Goal: Task Accomplishment & Management: Manage account settings

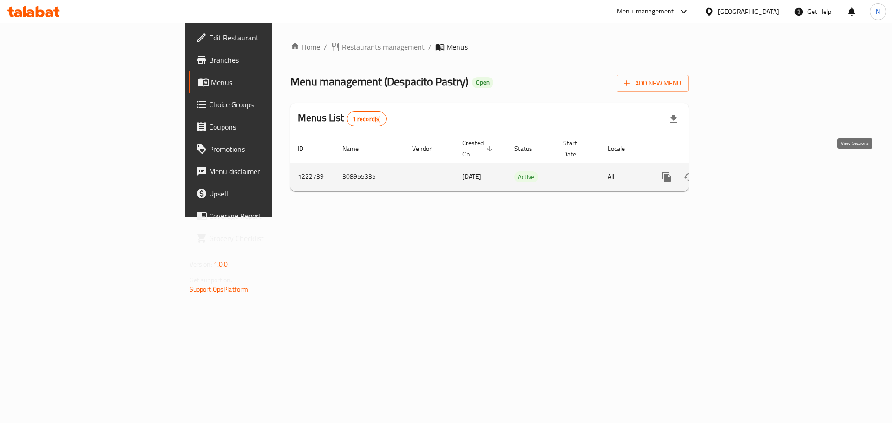
click at [739, 171] on icon "enhanced table" at bounding box center [733, 176] width 11 height 11
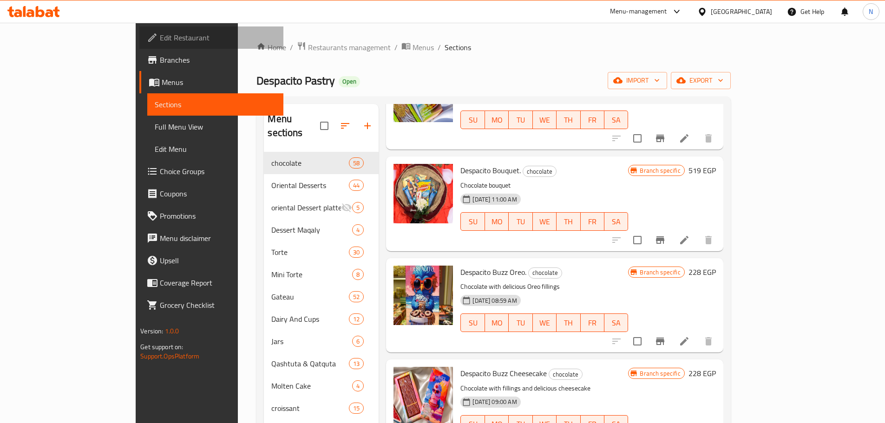
click at [160, 32] on span "Edit Restaurant" at bounding box center [218, 37] width 116 height 11
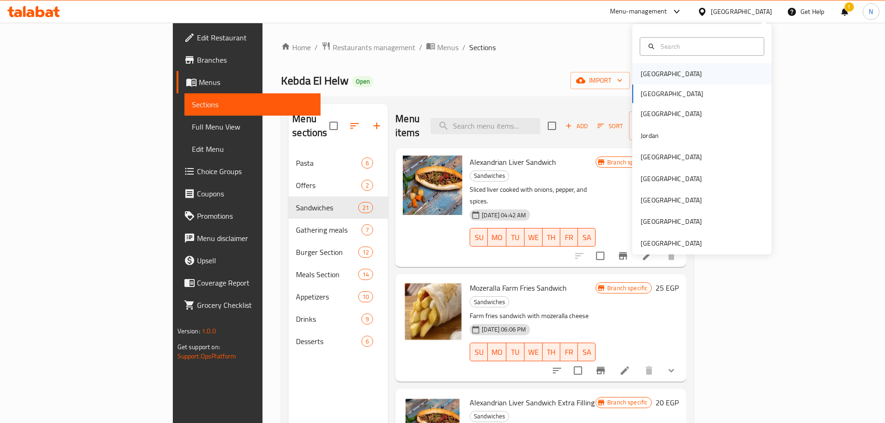
click at [686, 70] on div "[GEOGRAPHIC_DATA]" at bounding box center [701, 73] width 139 height 21
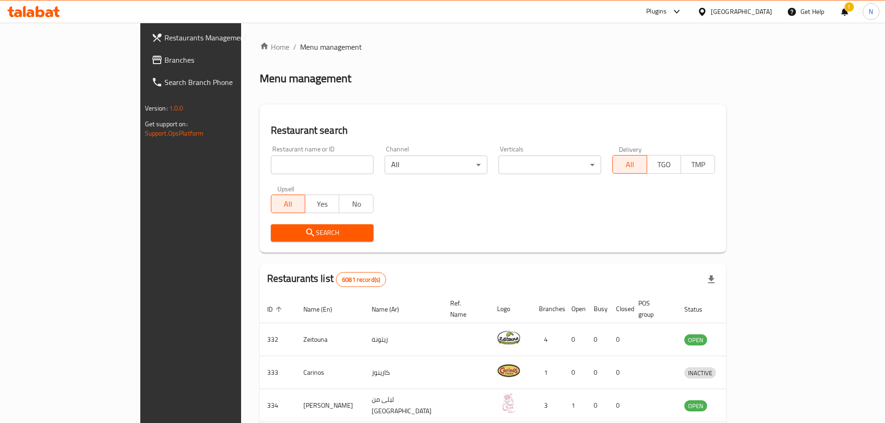
click at [762, 12] on div "[GEOGRAPHIC_DATA]" at bounding box center [741, 12] width 61 height 10
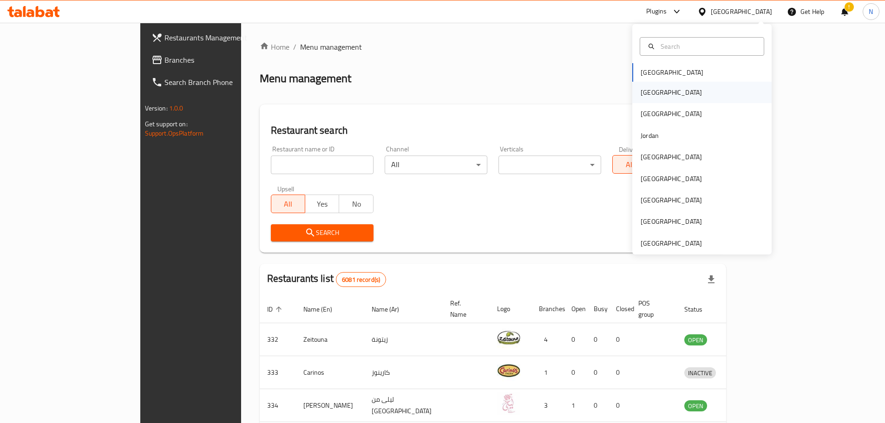
click at [659, 92] on div "[GEOGRAPHIC_DATA]" at bounding box center [701, 92] width 139 height 21
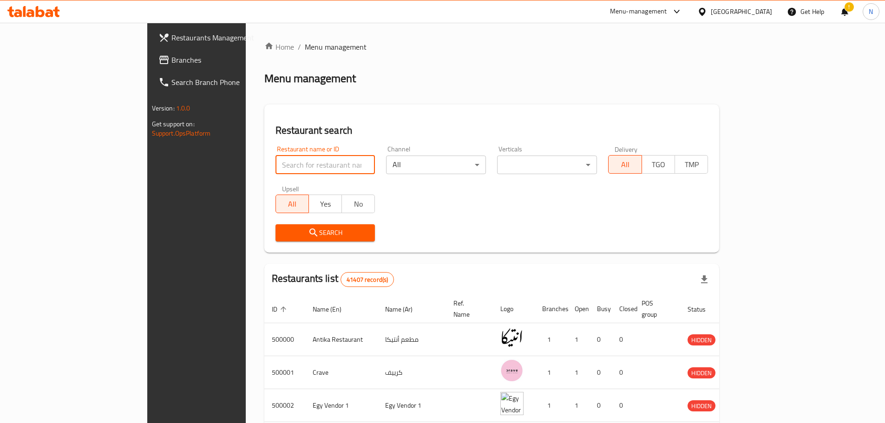
click at [276, 172] on input "search" at bounding box center [326, 165] width 100 height 19
paste input "698788"
type input "698788"
click button "Search" at bounding box center [326, 232] width 100 height 17
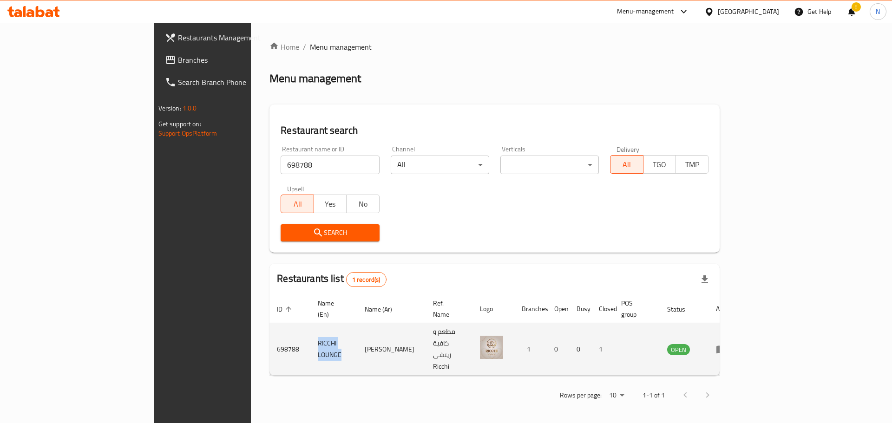
drag, startPoint x: 260, startPoint y: 330, endPoint x: 216, endPoint y: 329, distance: 44.1
click at [310, 329] on td "RICCHI LOUNGE" at bounding box center [333, 349] width 47 height 52
copy td "RICCHI LOUNGE"
click at [727, 344] on icon "enhanced table" at bounding box center [721, 349] width 11 height 11
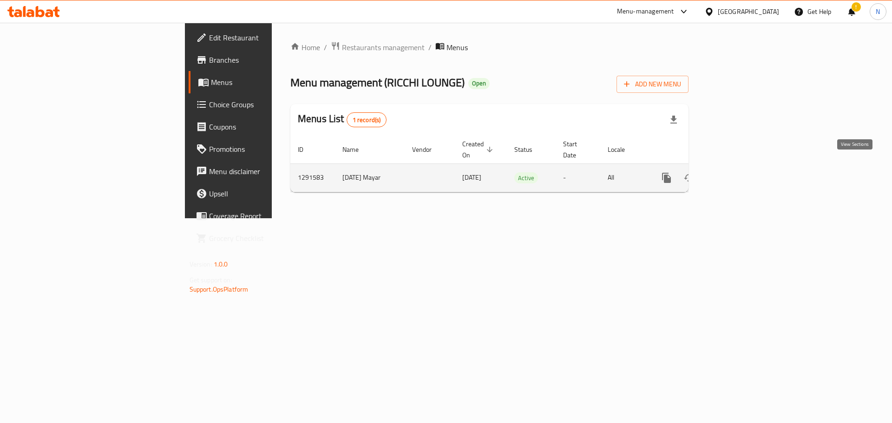
click at [739, 172] on icon "enhanced table" at bounding box center [733, 177] width 11 height 11
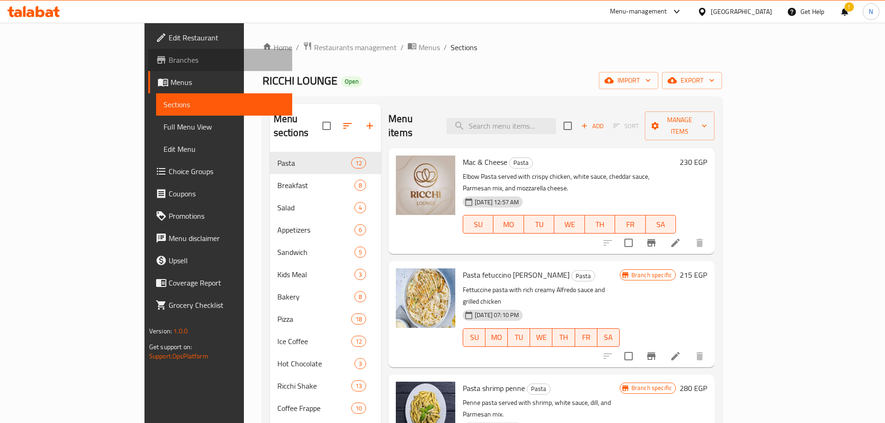
click at [169, 59] on span "Branches" at bounding box center [227, 59] width 116 height 11
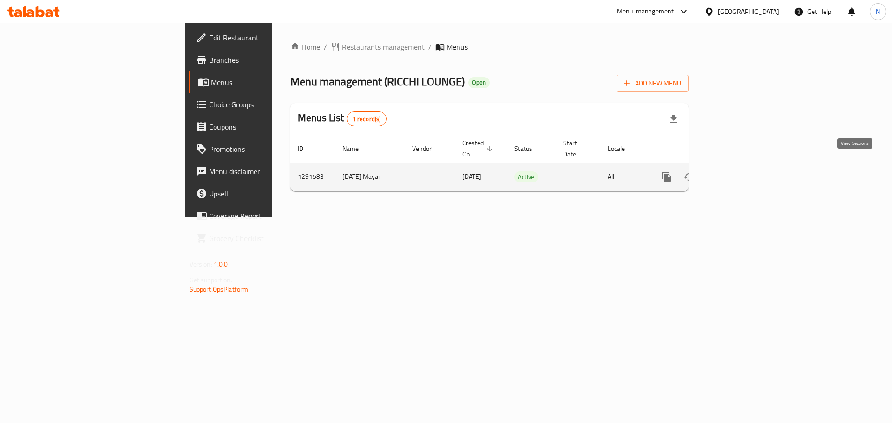
click at [739, 171] on icon "enhanced table" at bounding box center [733, 176] width 11 height 11
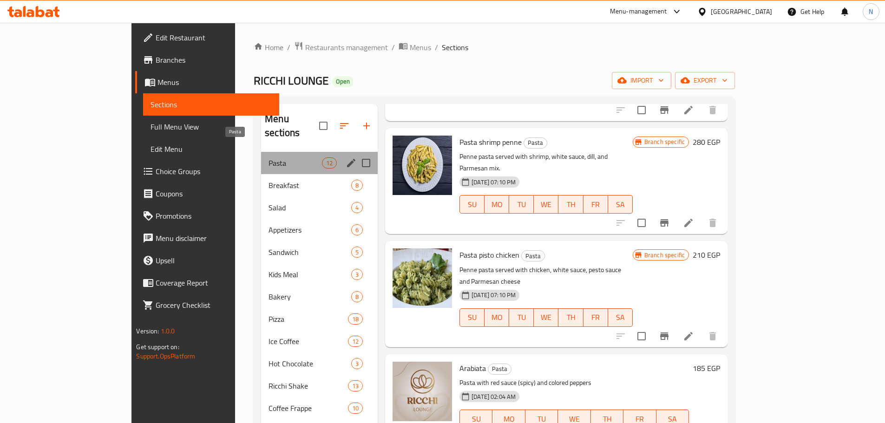
click at [269, 157] on span "Pasta" at bounding box center [295, 162] width 53 height 11
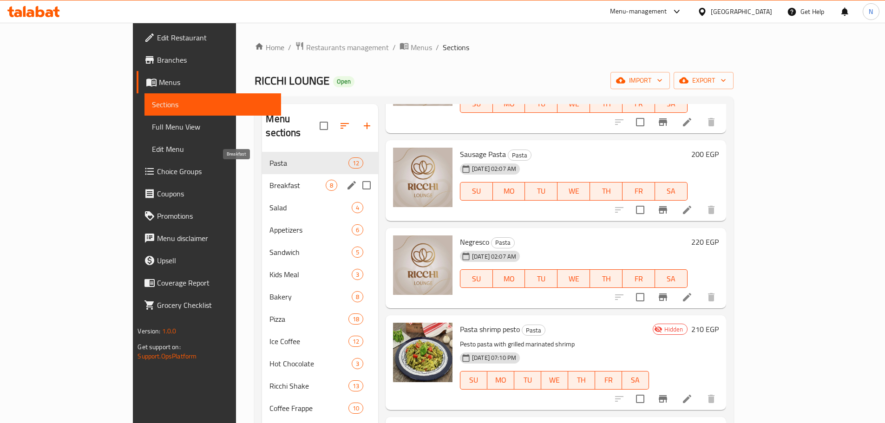
click at [269, 180] on span "Breakfast" at bounding box center [297, 185] width 56 height 11
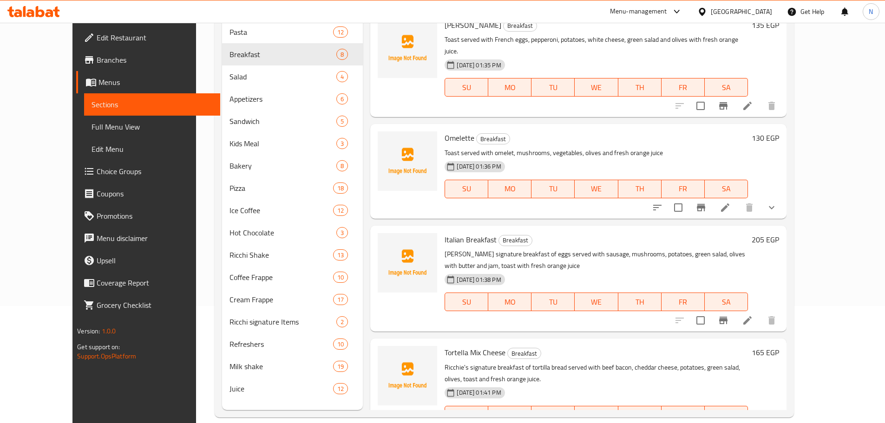
scroll to position [130, 0]
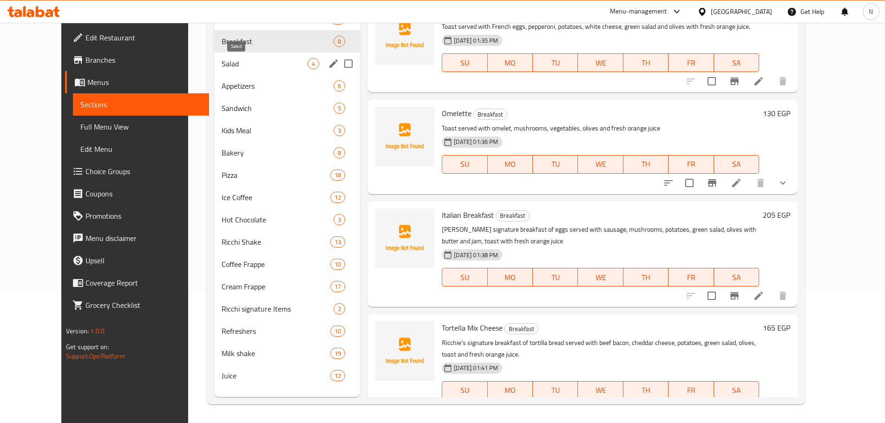
click at [246, 61] on span "Salad" at bounding box center [265, 63] width 86 height 11
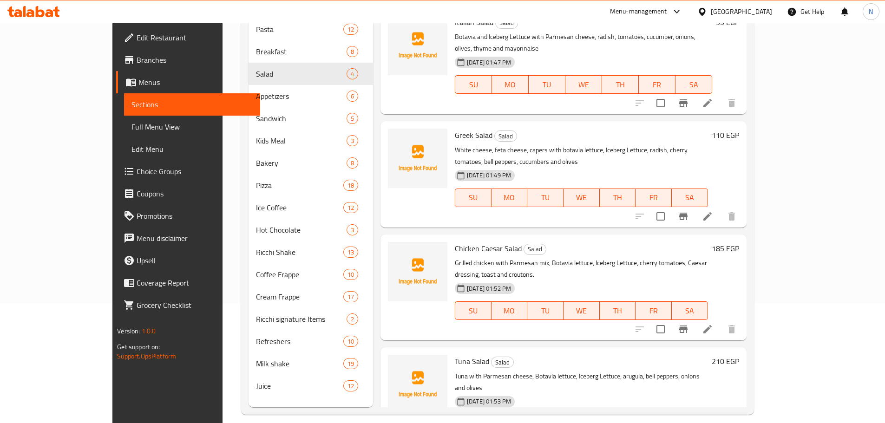
scroll to position [130, 0]
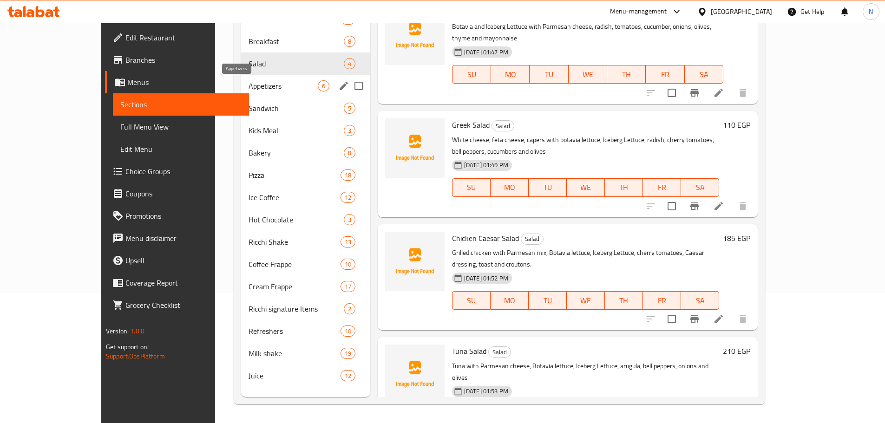
click at [249, 86] on span "Appetizers" at bounding box center [283, 85] width 69 height 11
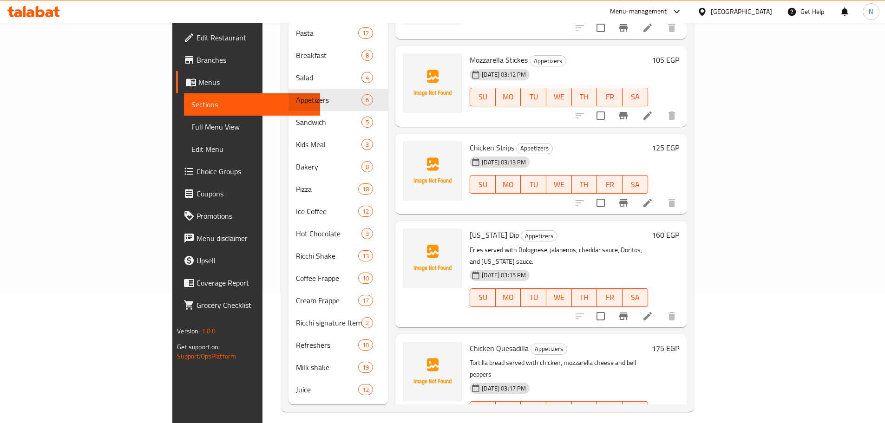
scroll to position [153, 0]
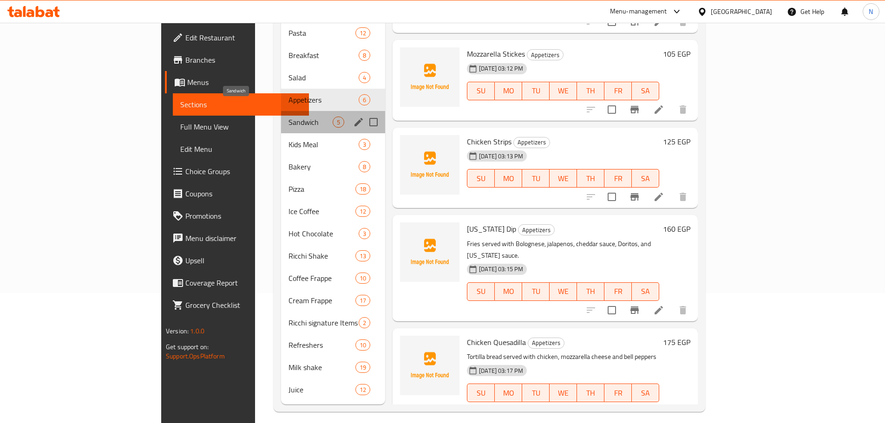
click at [289, 117] on span "Sandwich" at bounding box center [311, 122] width 44 height 11
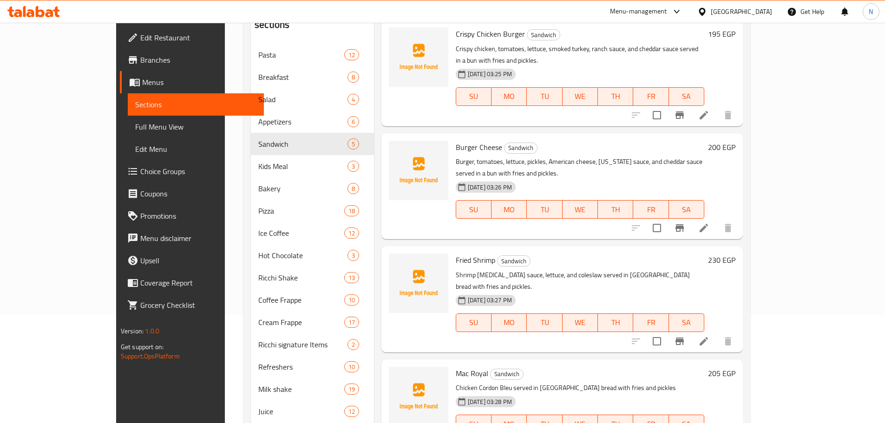
scroll to position [130, 0]
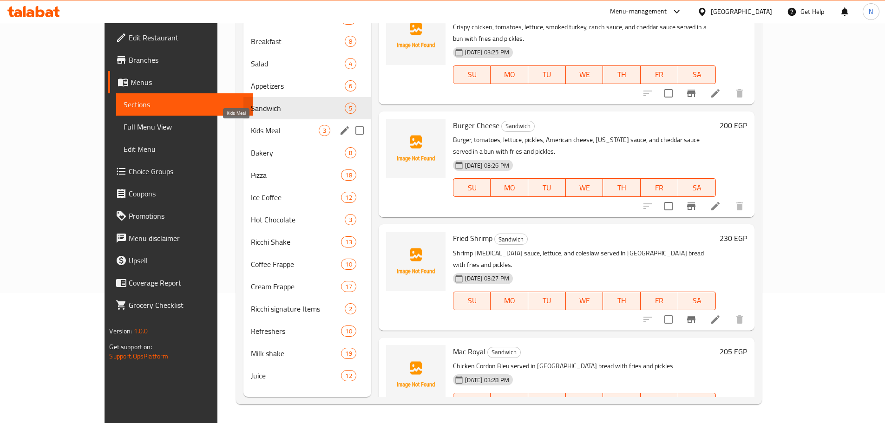
click at [251, 134] on span "Kids Meal" at bounding box center [285, 130] width 68 height 11
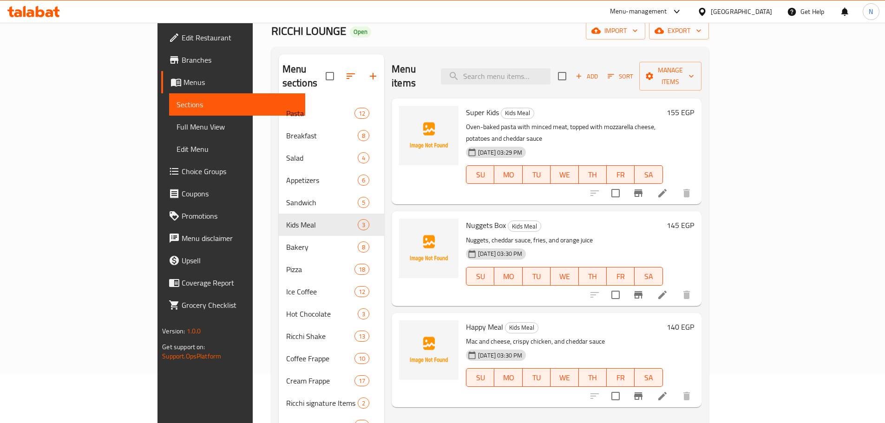
scroll to position [37, 0]
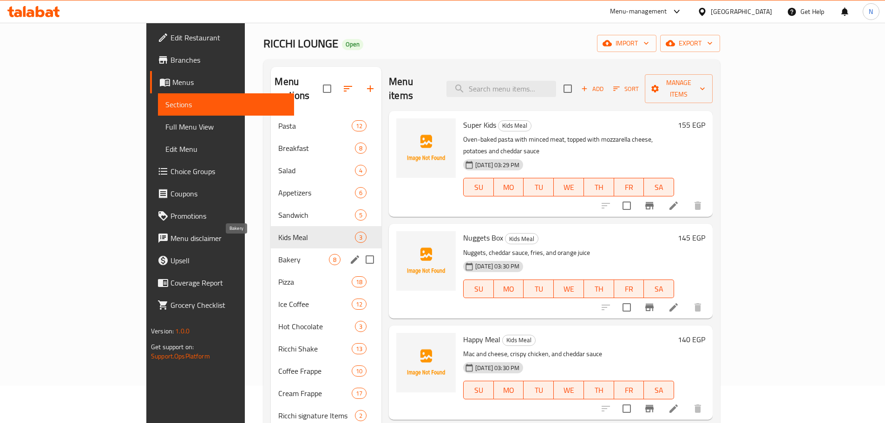
click at [278, 254] on span "Bakery" at bounding box center [303, 259] width 51 height 11
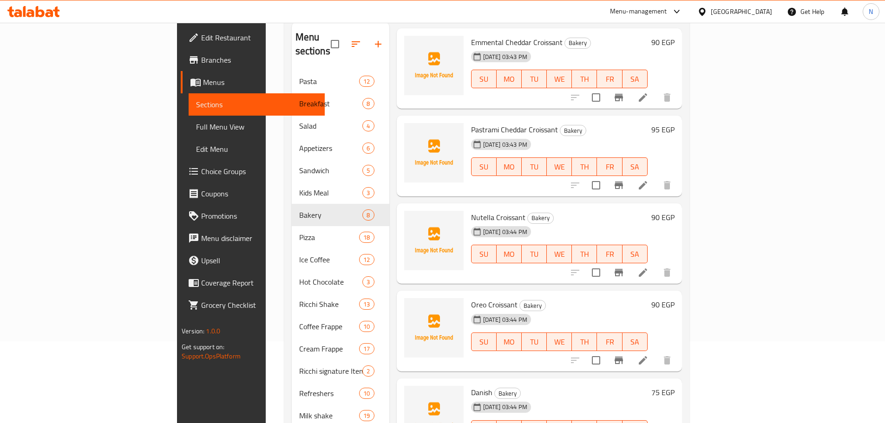
scroll to position [130, 0]
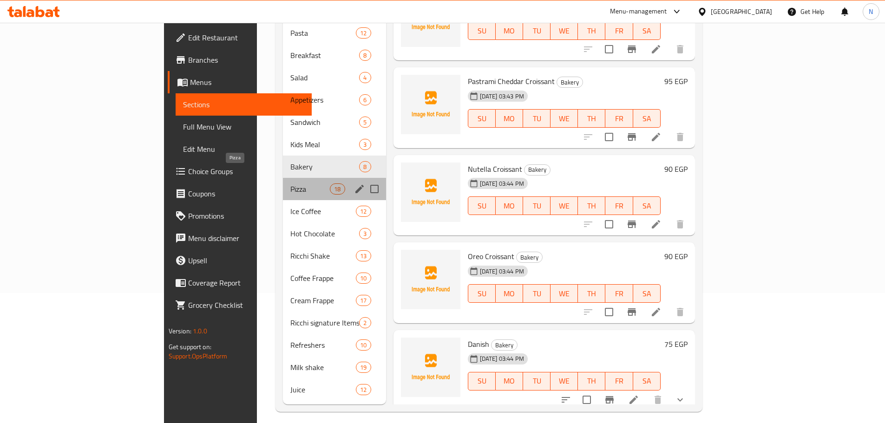
click at [290, 184] on span "Pizza" at bounding box center [309, 189] width 39 height 11
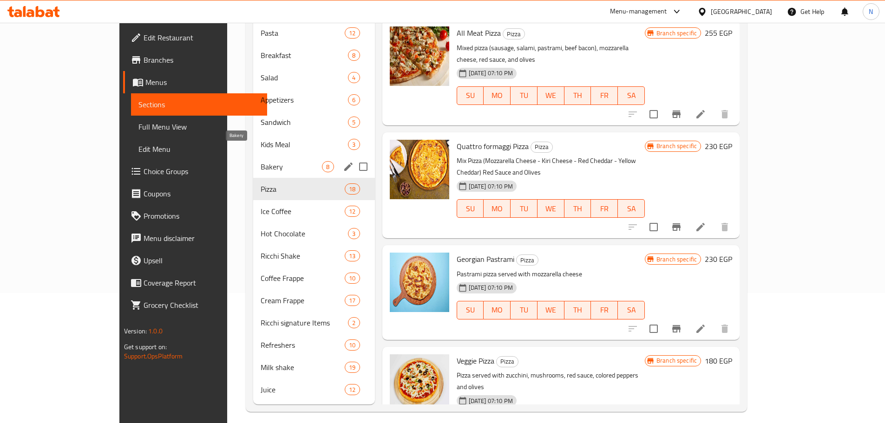
click at [261, 161] on span "Bakery" at bounding box center [292, 166] width 62 height 11
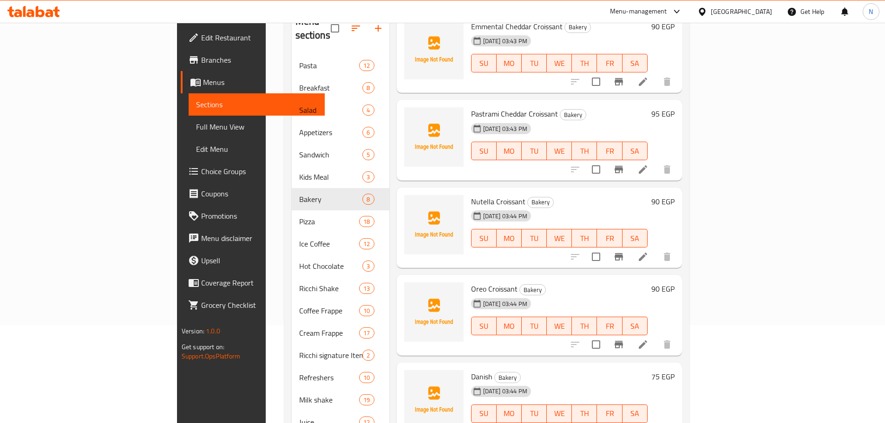
scroll to position [130, 0]
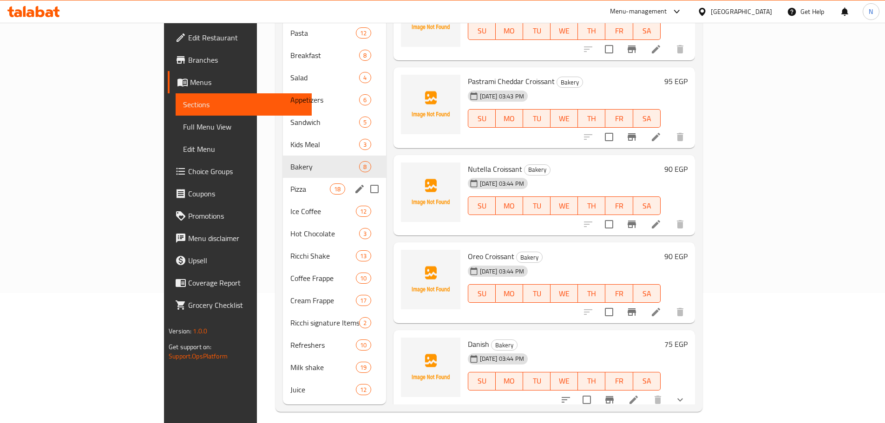
click at [283, 178] on div "Pizza 18" at bounding box center [334, 189] width 103 height 22
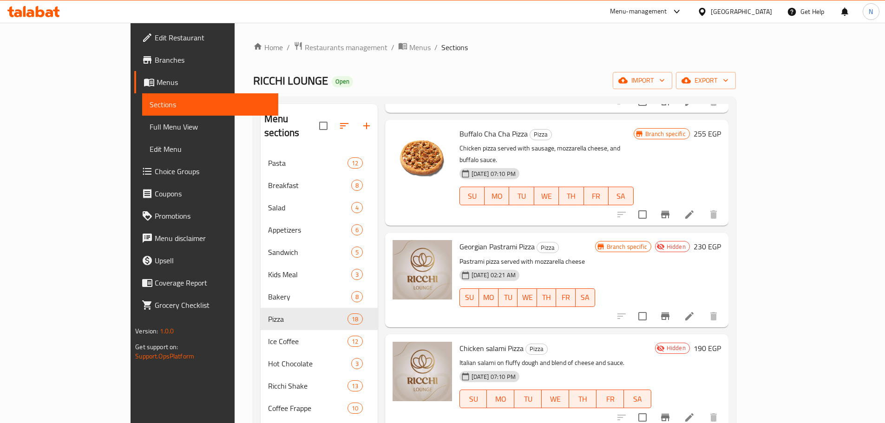
scroll to position [130, 0]
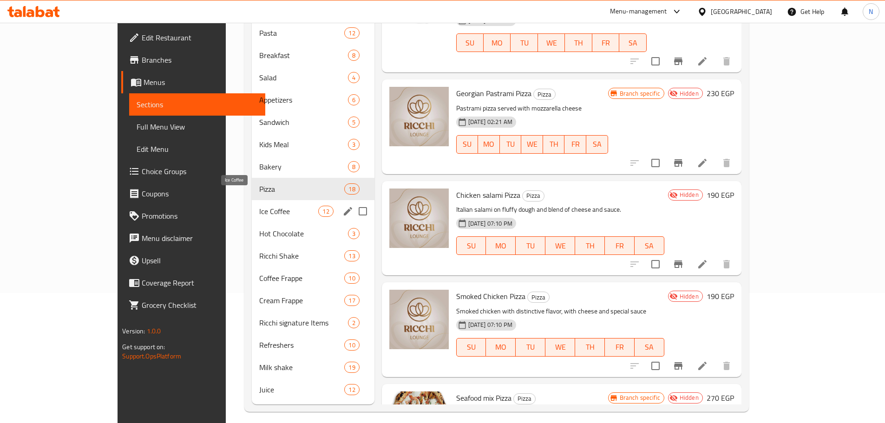
click at [281, 206] on span "Ice Coffee" at bounding box center [288, 211] width 59 height 11
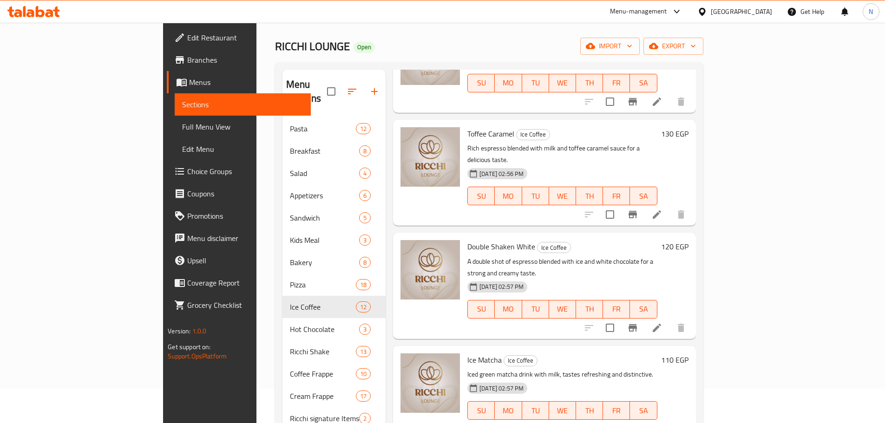
scroll to position [130, 0]
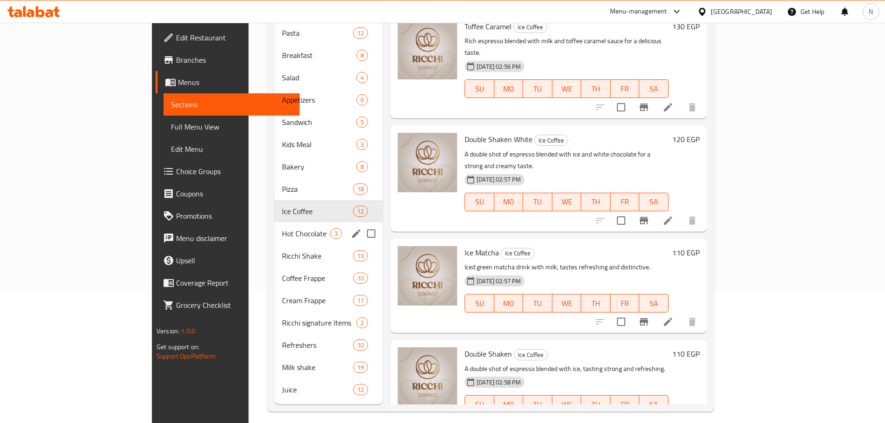
click at [282, 228] on span "Hot Chocolate" at bounding box center [306, 233] width 48 height 11
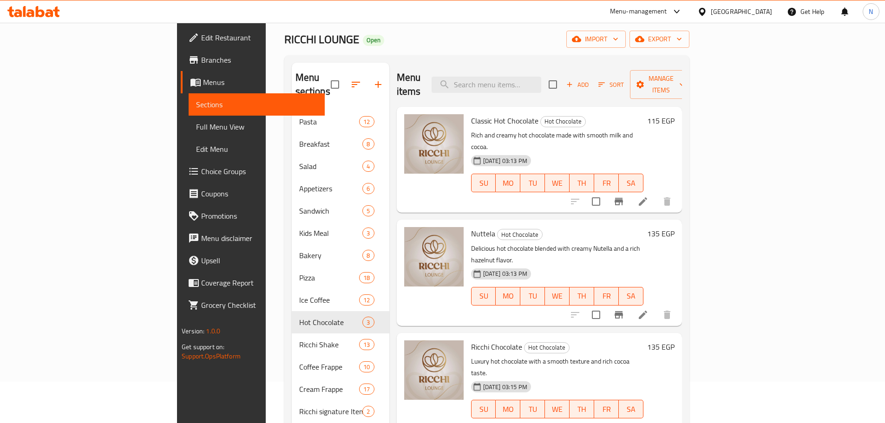
scroll to position [37, 0]
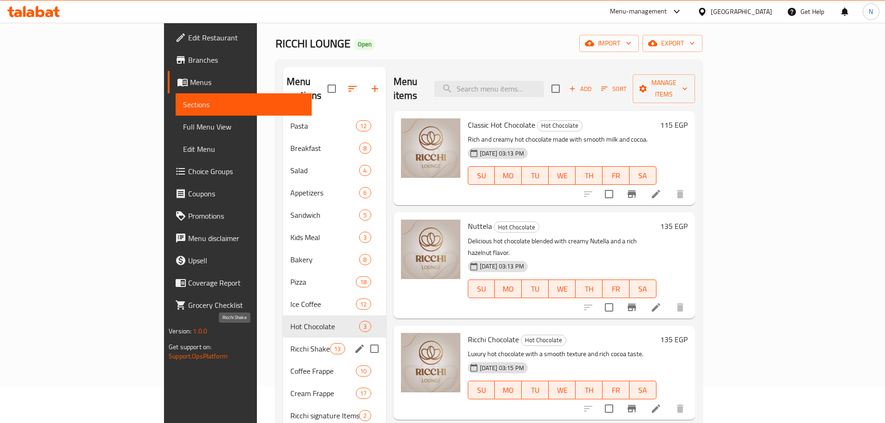
click at [290, 343] on span "Ricchi Shake" at bounding box center [309, 348] width 39 height 11
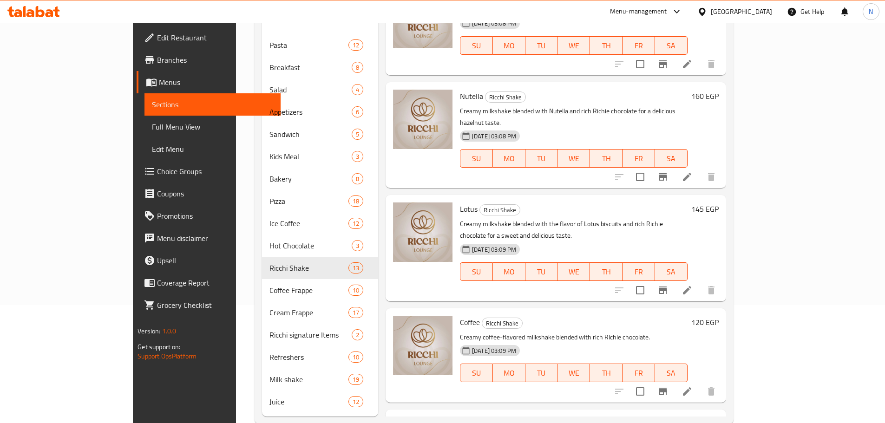
scroll to position [130, 0]
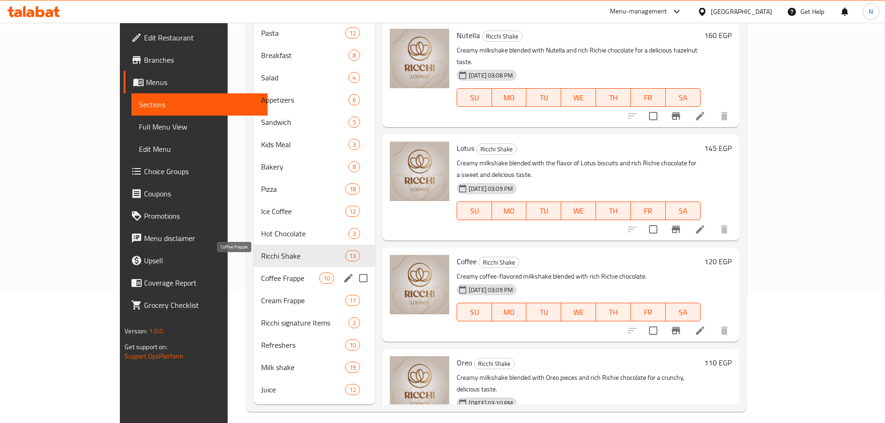
click at [261, 273] on span "Coffee Frappe" at bounding box center [290, 278] width 58 height 11
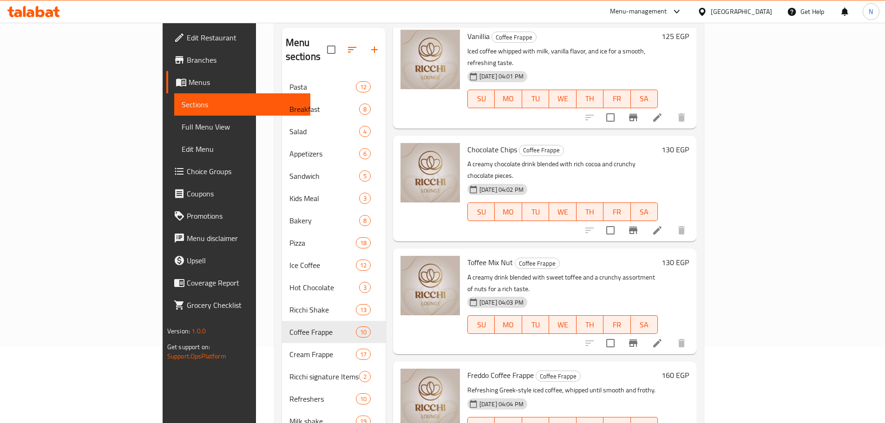
scroll to position [130, 0]
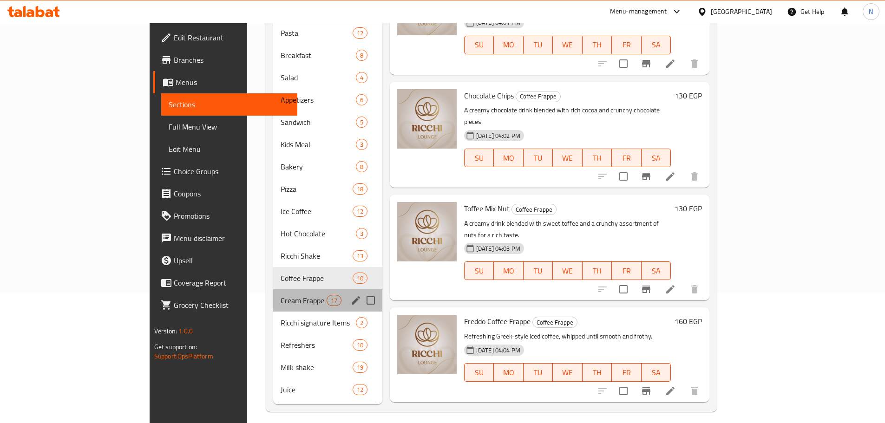
click at [273, 293] on div "Cream Frappe 17" at bounding box center [327, 300] width 109 height 22
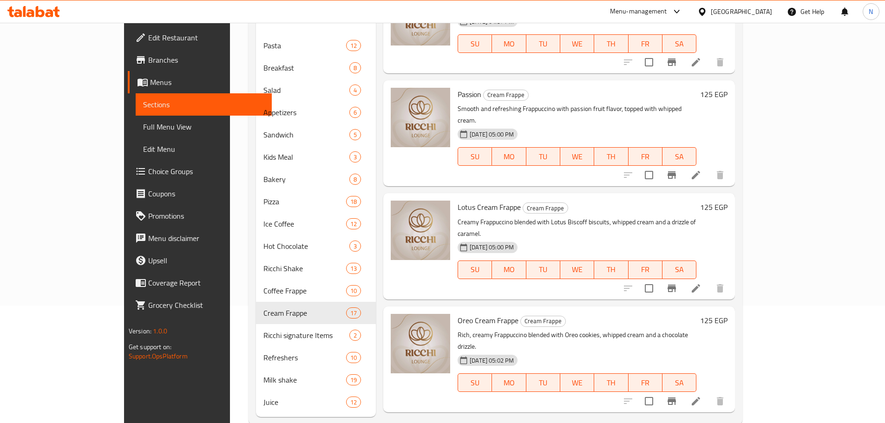
scroll to position [130, 0]
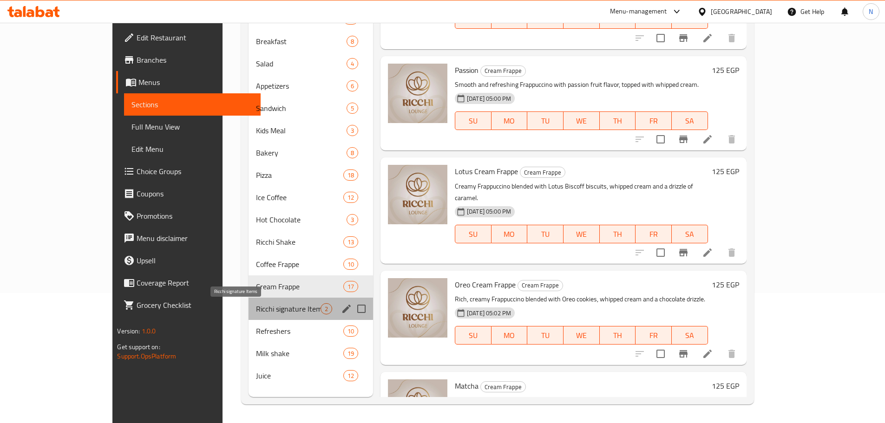
click at [289, 308] on span "Ricchi signature Items" at bounding box center [288, 308] width 65 height 11
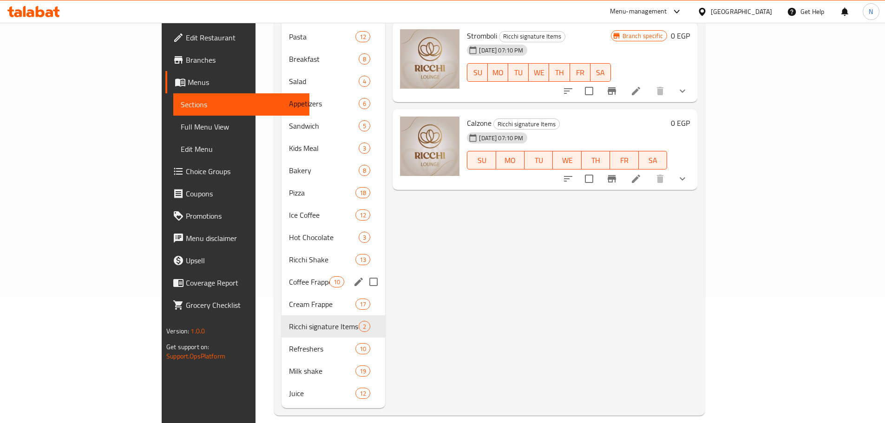
scroll to position [130, 0]
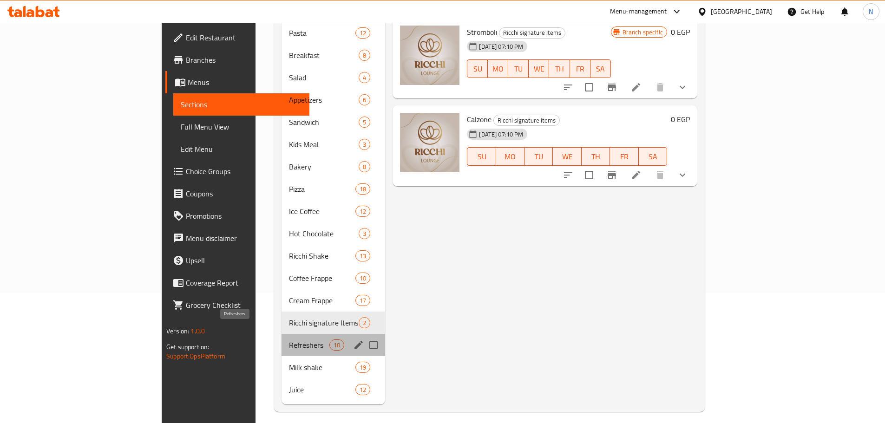
click at [289, 340] on span "Refreshers" at bounding box center [309, 345] width 41 height 11
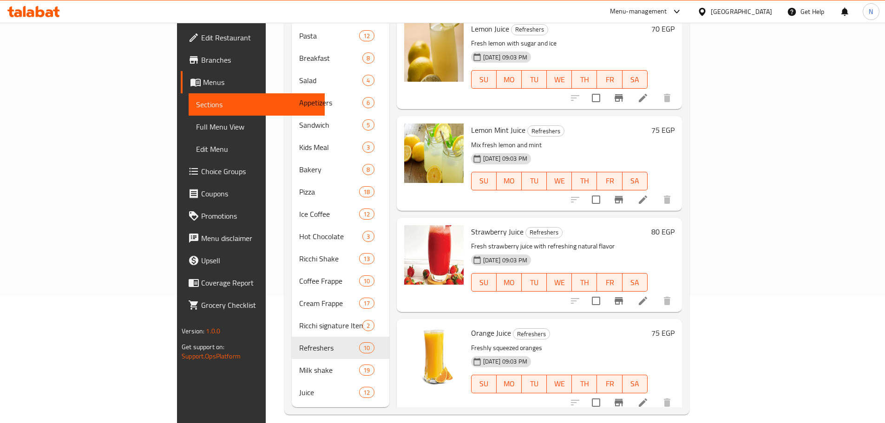
scroll to position [130, 0]
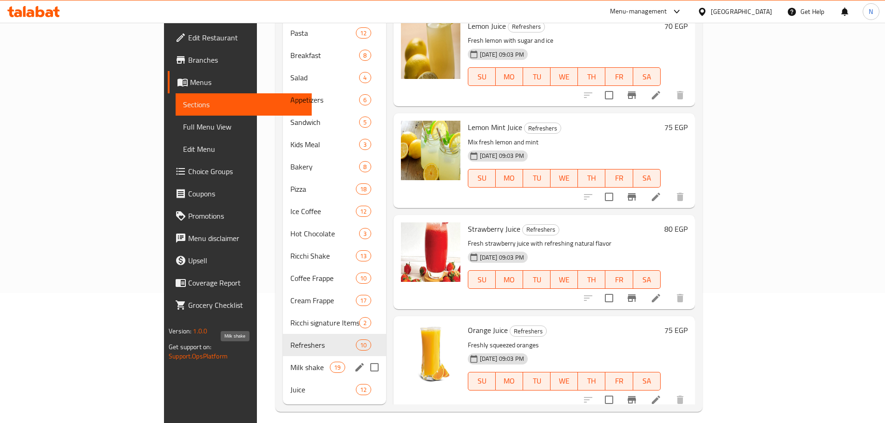
drag, startPoint x: 208, startPoint y: 355, endPoint x: 298, endPoint y: 357, distance: 90.2
click at [290, 362] on span "Milk shake" at bounding box center [309, 367] width 39 height 11
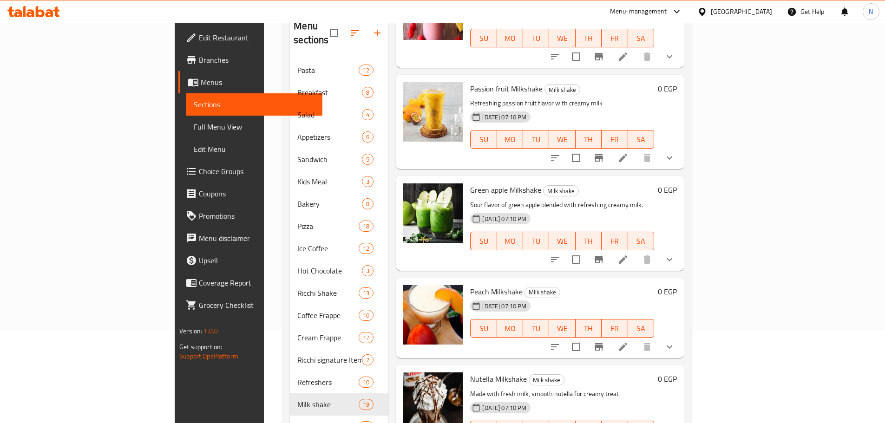
scroll to position [130, 0]
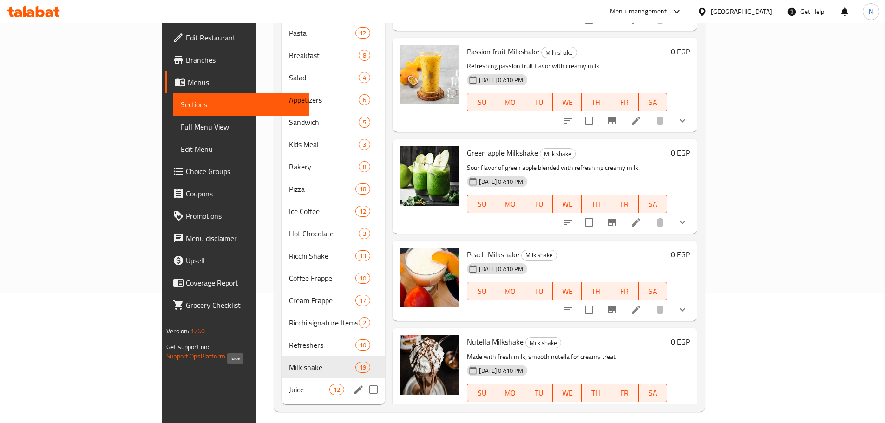
click at [289, 384] on span "Juice" at bounding box center [309, 389] width 41 height 11
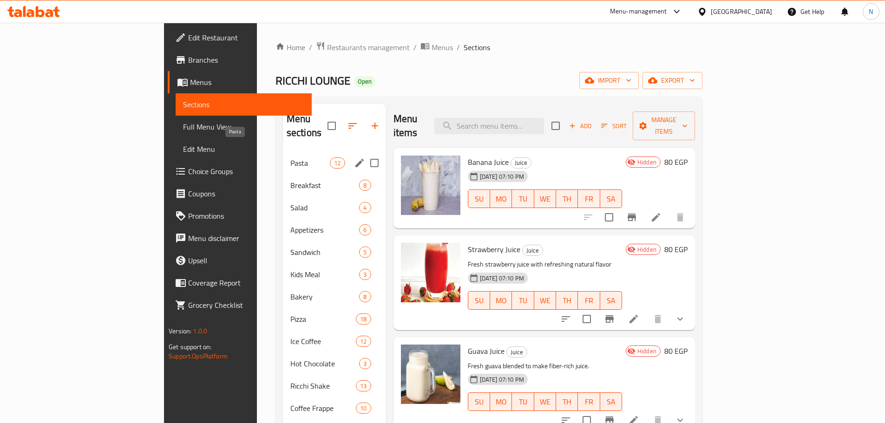
click at [290, 157] on span "Pasta" at bounding box center [309, 162] width 39 height 11
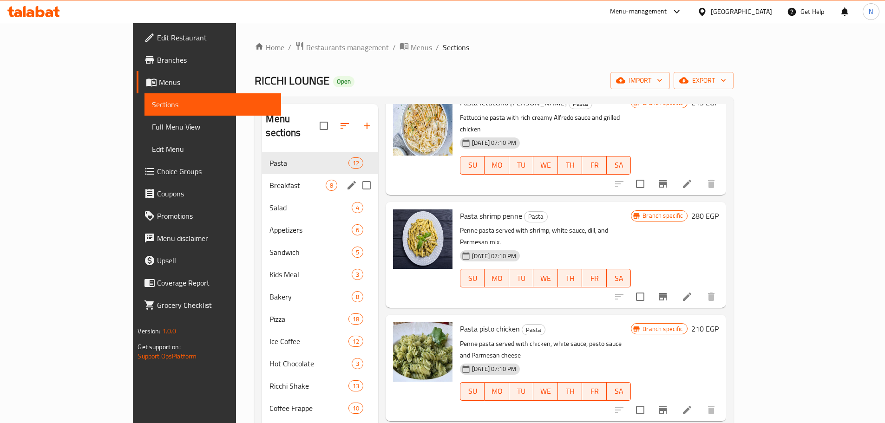
click at [287, 177] on div "Breakfast 8" at bounding box center [320, 185] width 116 height 22
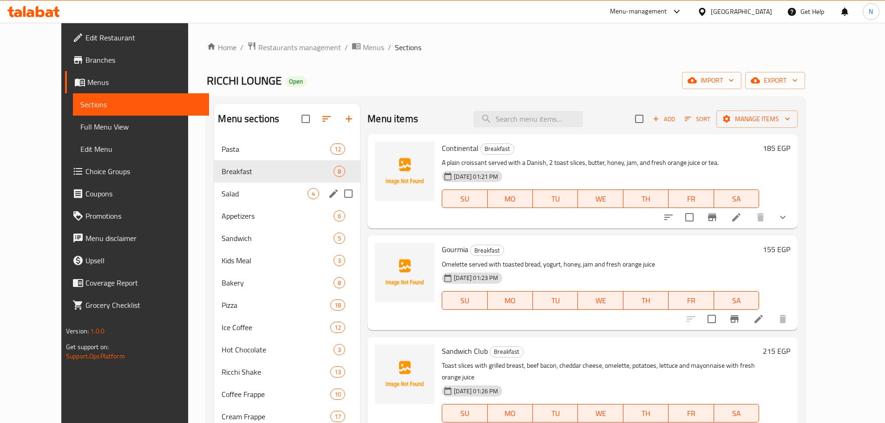
click at [230, 191] on span "Salad" at bounding box center [265, 193] width 86 height 11
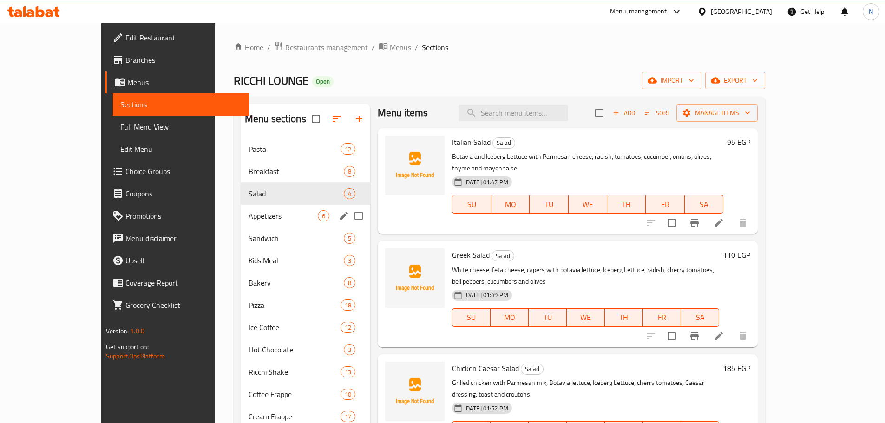
click at [250, 216] on span "Appetizers" at bounding box center [283, 215] width 69 height 11
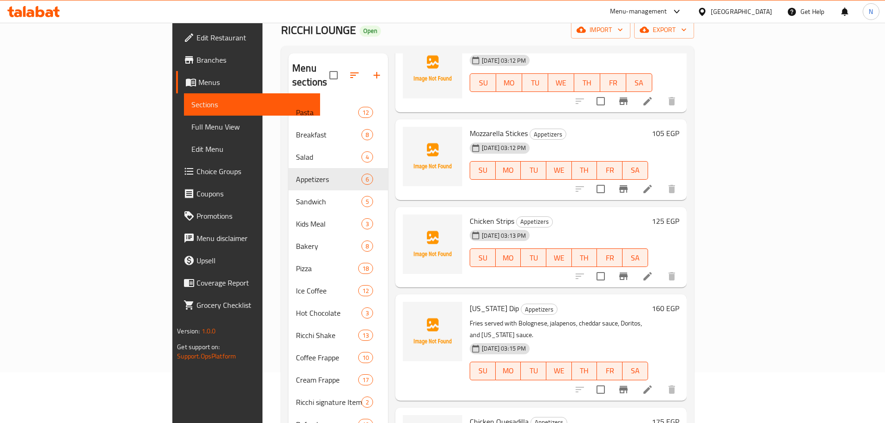
scroll to position [130, 0]
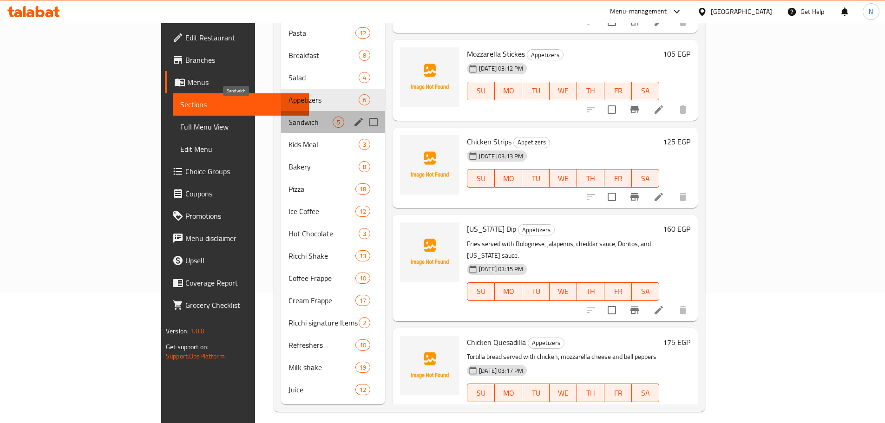
click at [289, 117] on span "Sandwich" at bounding box center [311, 122] width 44 height 11
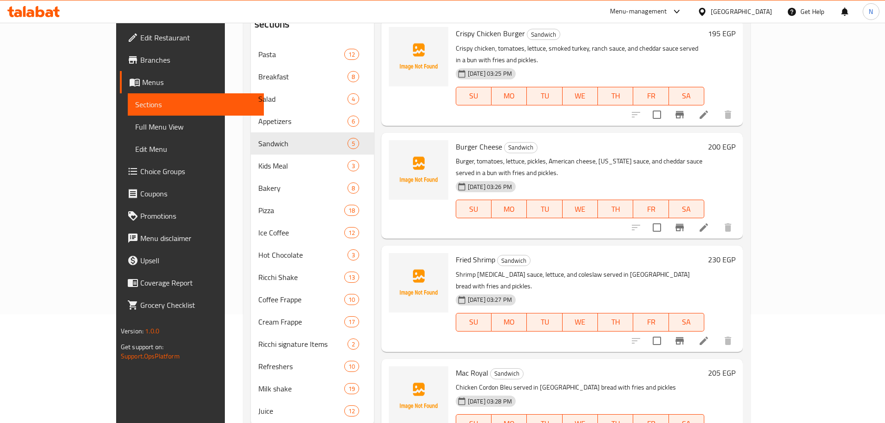
scroll to position [130, 0]
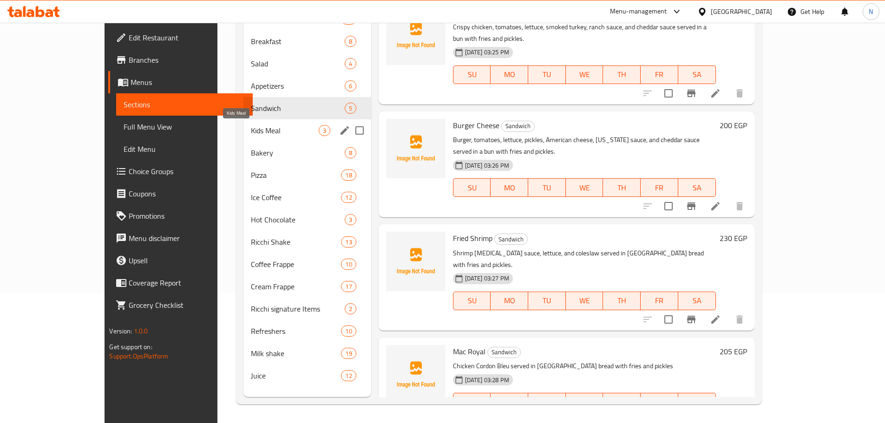
click at [251, 128] on span "Kids Meal" at bounding box center [285, 130] width 68 height 11
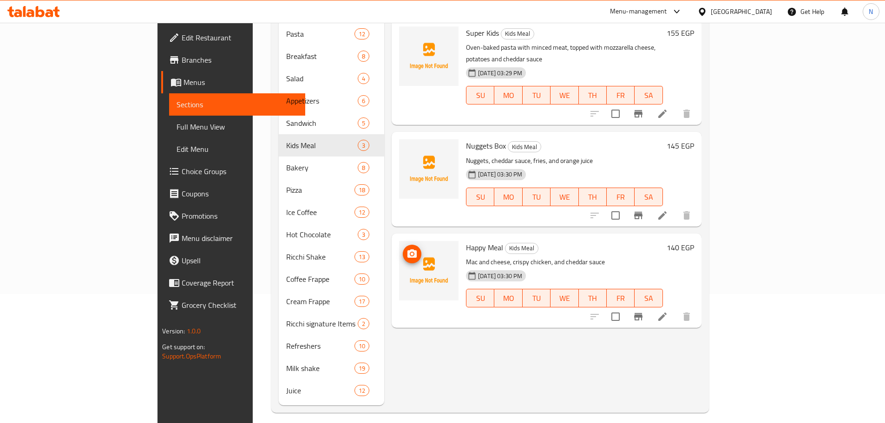
scroll to position [130, 0]
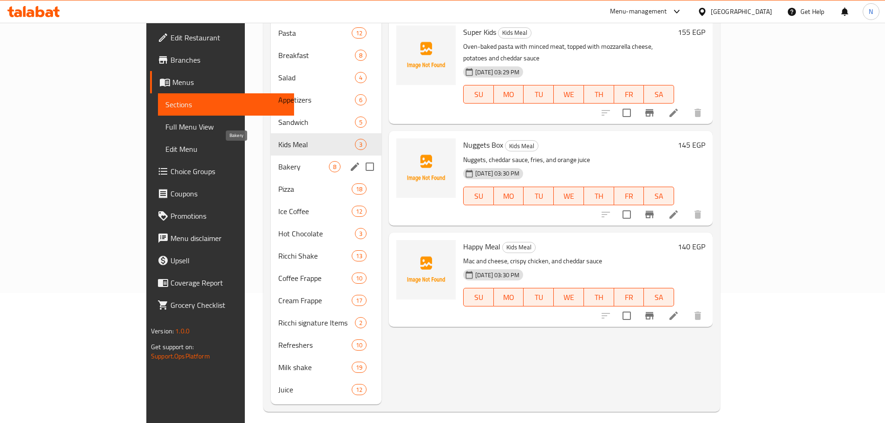
click at [278, 161] on span "Bakery" at bounding box center [303, 166] width 51 height 11
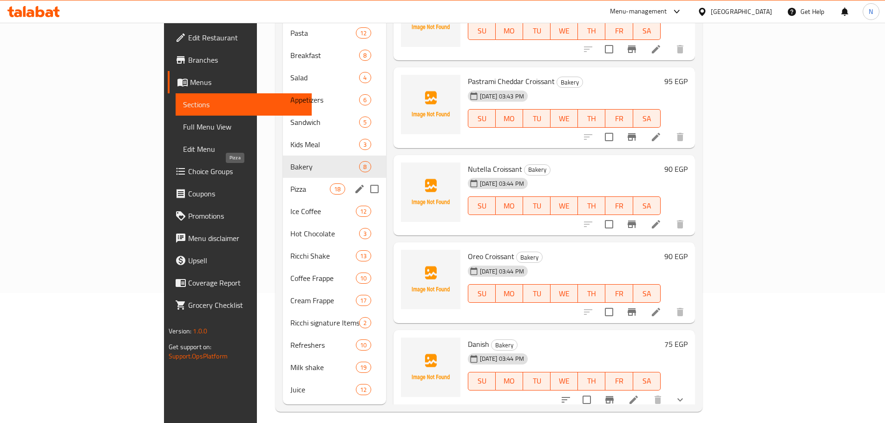
click at [290, 184] on span "Pizza" at bounding box center [309, 189] width 39 height 11
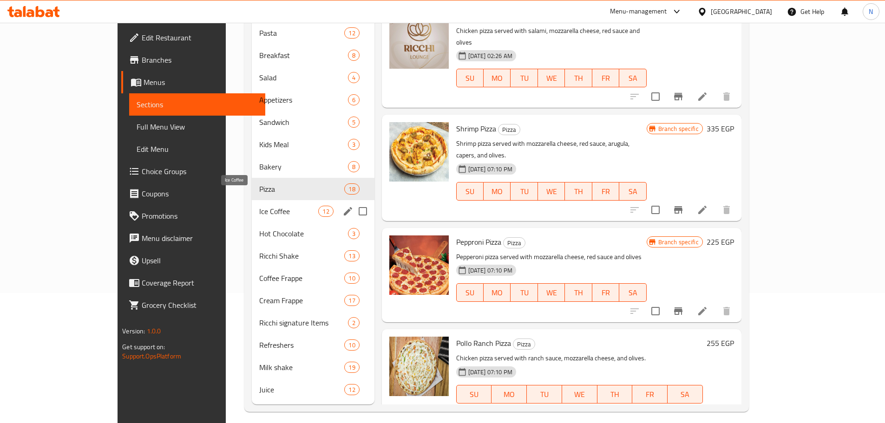
click at [259, 206] on span "Ice Coffee" at bounding box center [288, 211] width 59 height 11
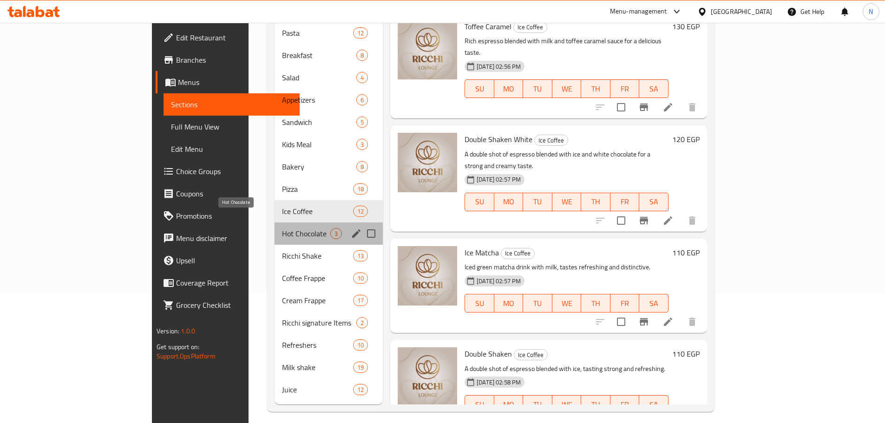
click at [282, 228] on span "Hot Chocolate" at bounding box center [306, 233] width 48 height 11
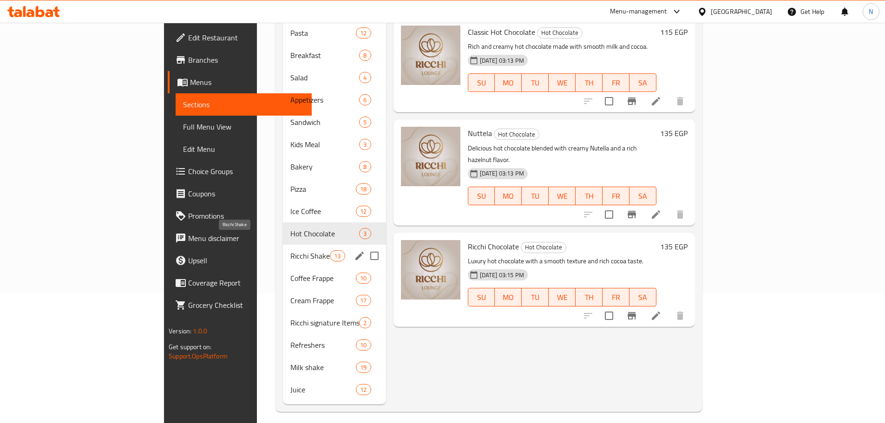
click at [290, 250] on span "Ricchi Shake" at bounding box center [309, 255] width 39 height 11
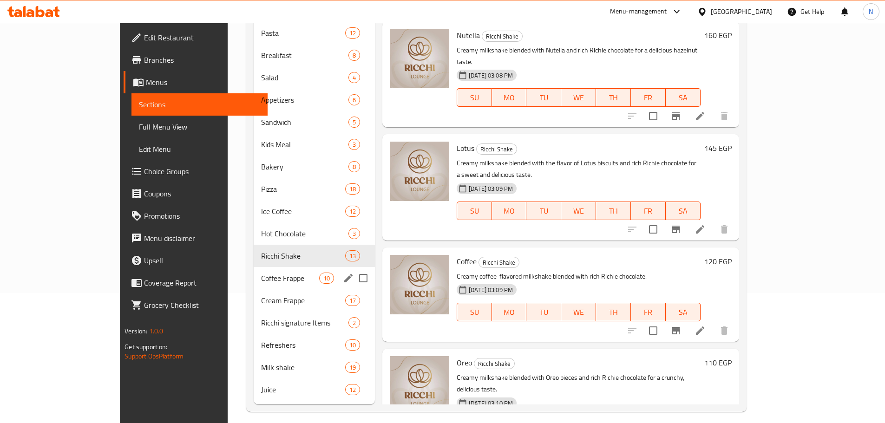
click at [266, 267] on div "Coffee Frappe 10" at bounding box center [314, 278] width 121 height 22
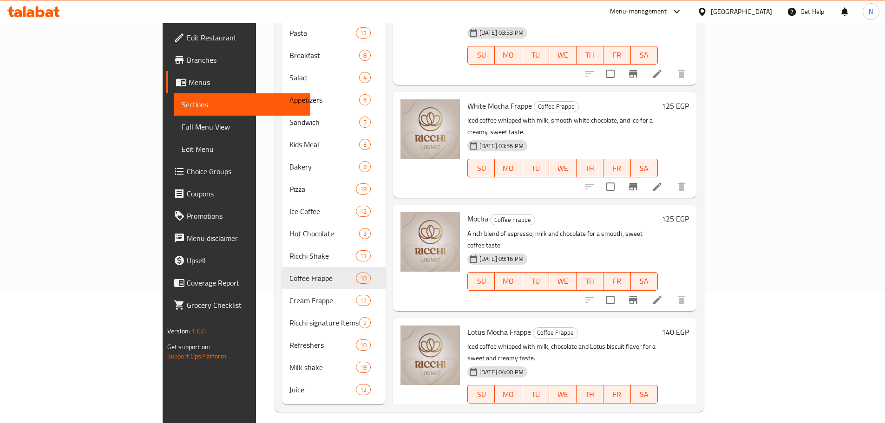
scroll to position [11, 0]
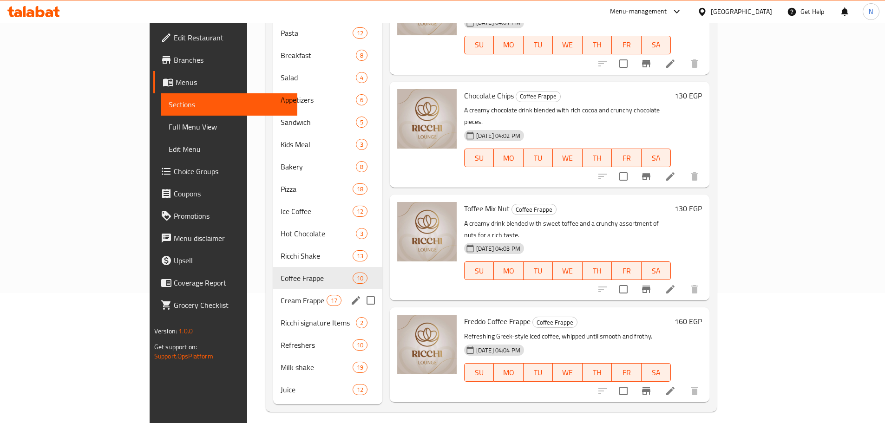
drag, startPoint x: 227, startPoint y: 288, endPoint x: 216, endPoint y: 300, distance: 15.8
click at [281, 295] on span "Cream Frappe" at bounding box center [304, 300] width 46 height 11
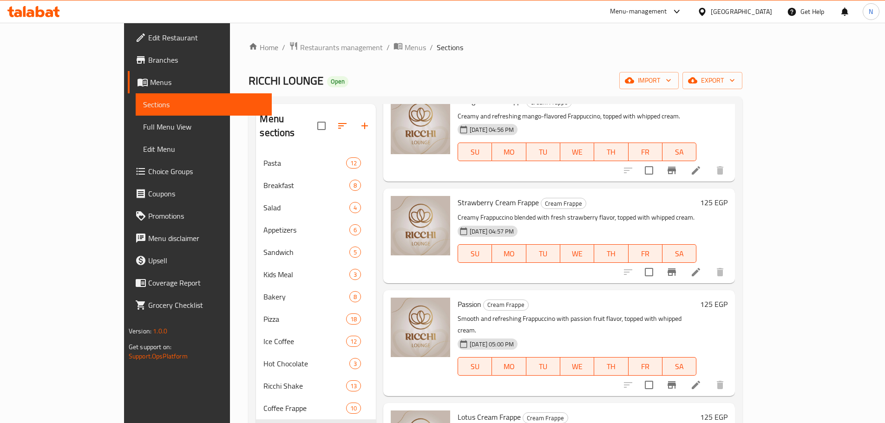
scroll to position [1325, 0]
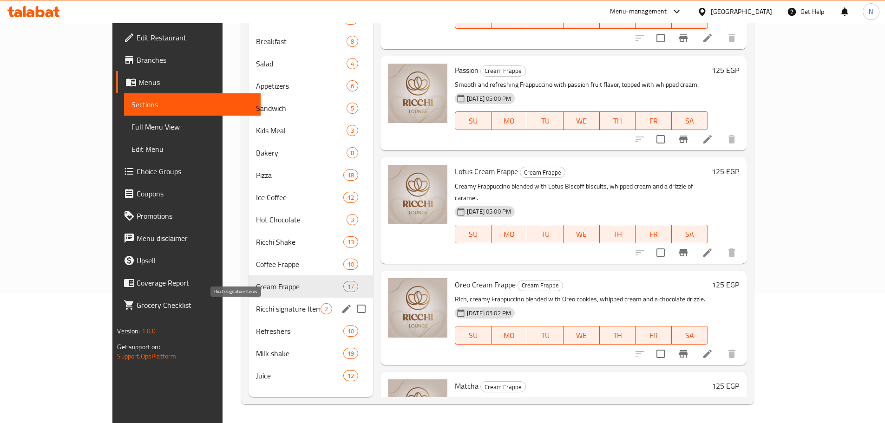
click at [256, 309] on span "Ricchi signature Items" at bounding box center [288, 308] width 65 height 11
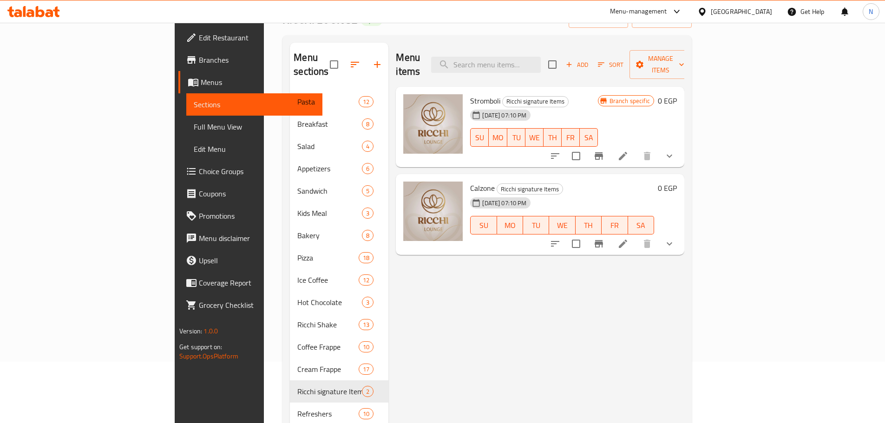
scroll to position [130, 0]
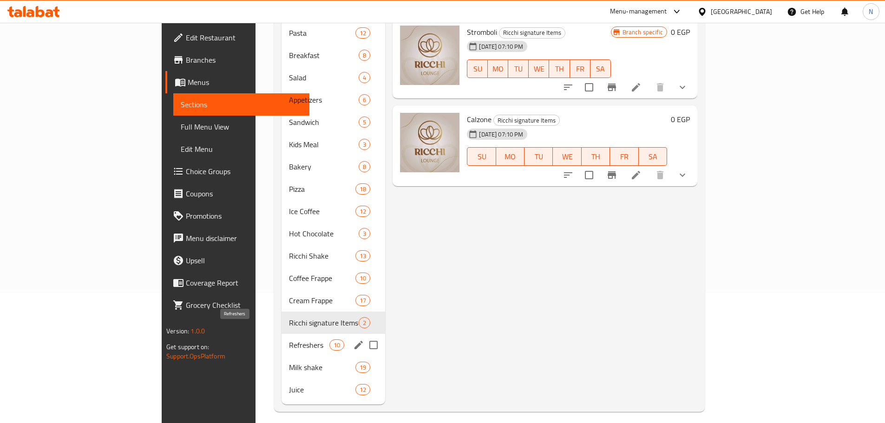
click at [289, 340] on span "Refreshers" at bounding box center [309, 345] width 41 height 11
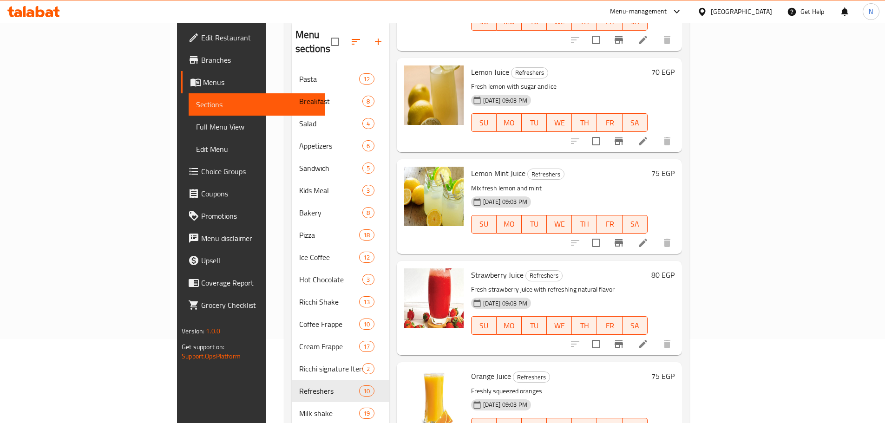
scroll to position [130, 0]
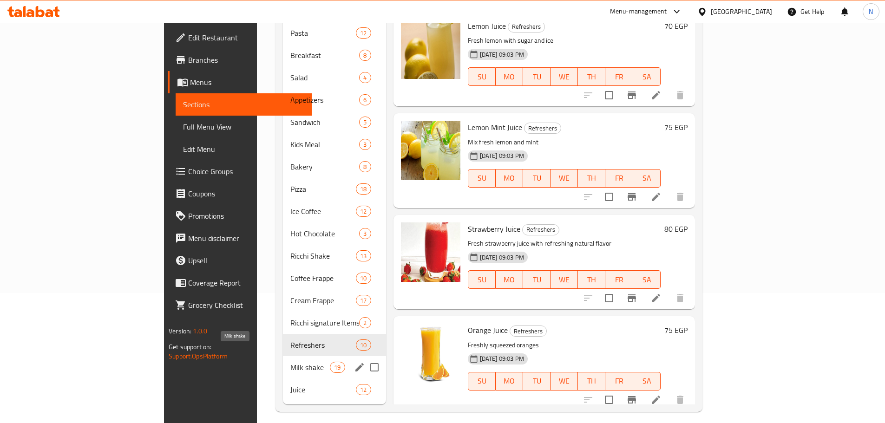
click at [290, 362] on span "Milk shake" at bounding box center [309, 367] width 39 height 11
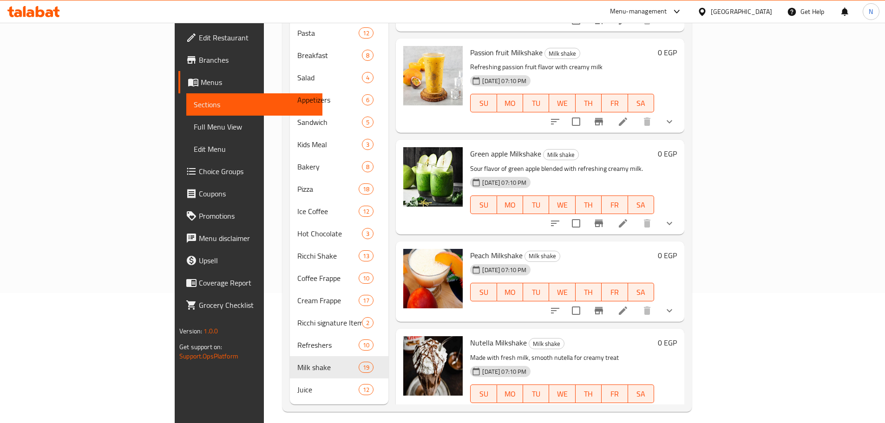
scroll to position [1515, 0]
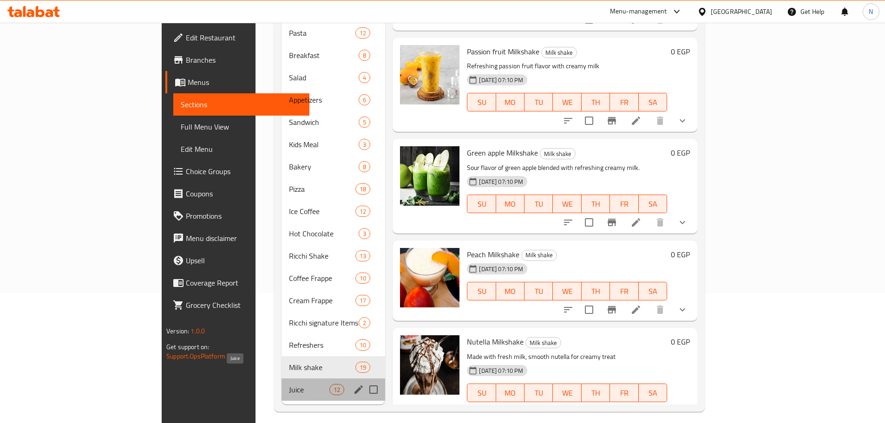
click at [289, 384] on span "Juice" at bounding box center [309, 389] width 41 height 11
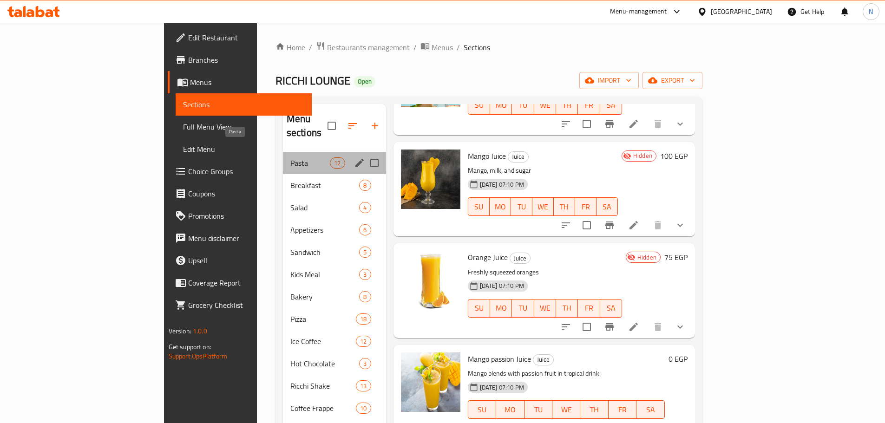
click at [290, 157] on span "Pasta" at bounding box center [309, 162] width 39 height 11
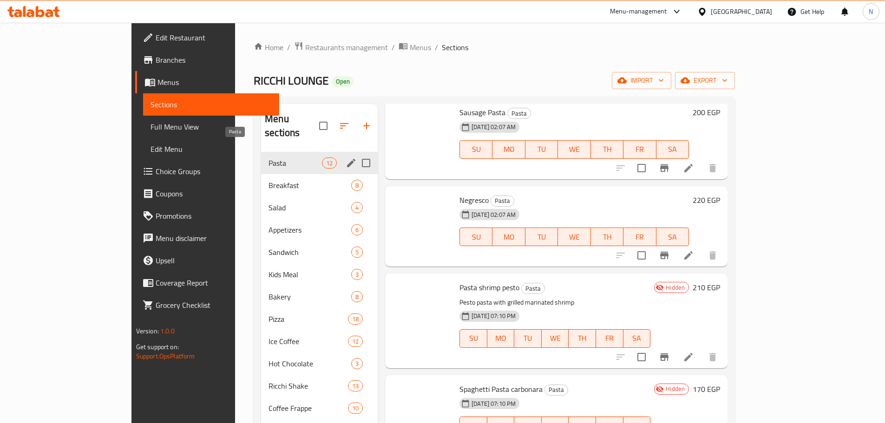
scroll to position [776, 0]
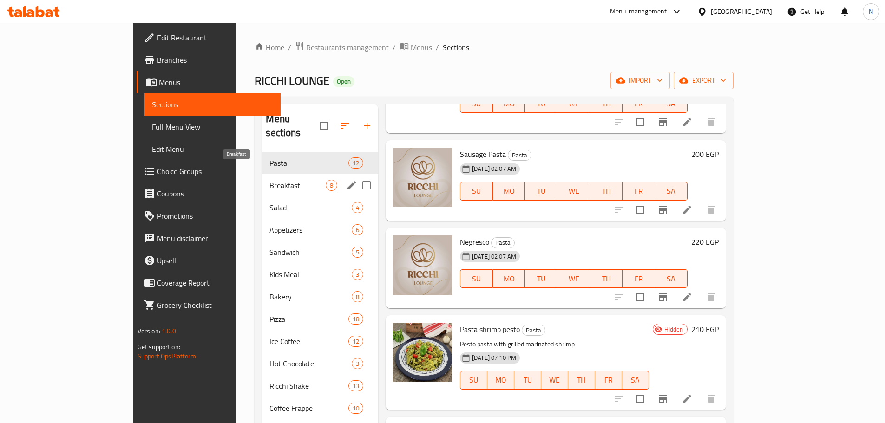
click at [269, 180] on span "Breakfast" at bounding box center [297, 185] width 56 height 11
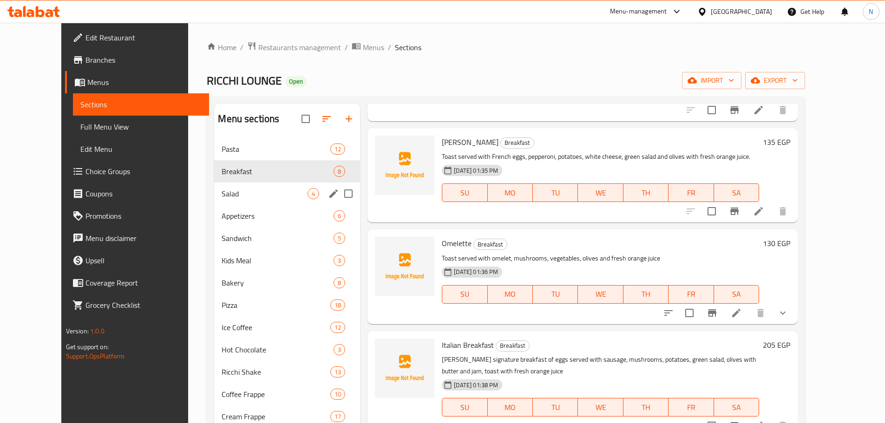
click at [244, 186] on div "Salad 4" at bounding box center [287, 194] width 146 height 22
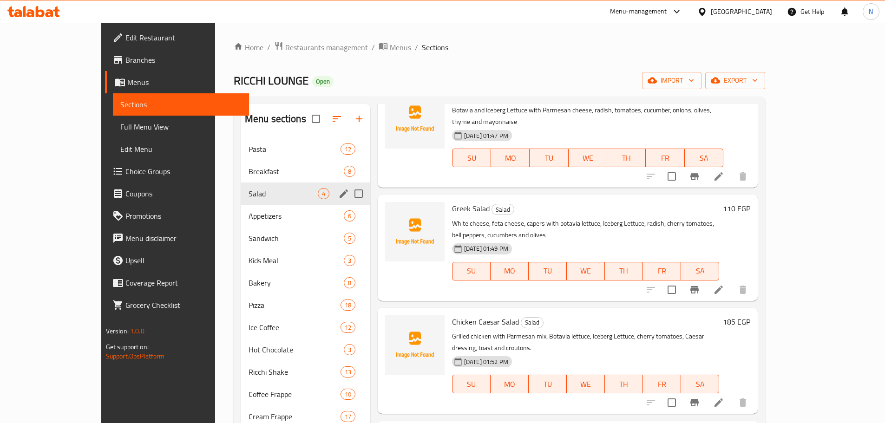
scroll to position [6, 0]
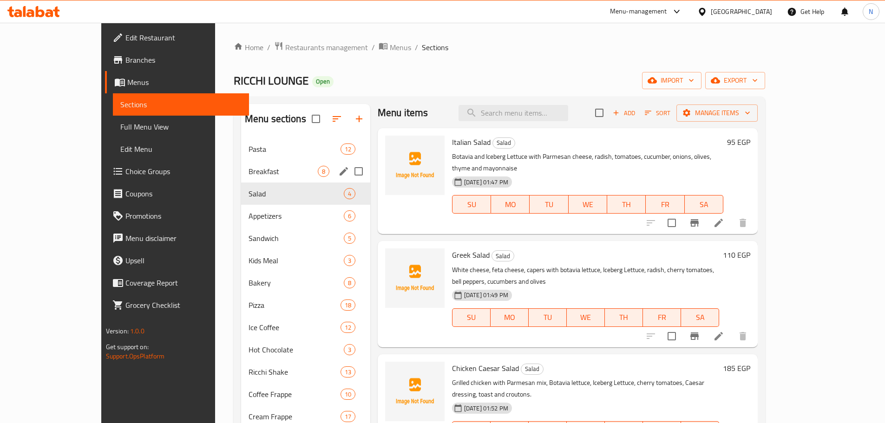
click at [249, 166] on span "Breakfast" at bounding box center [283, 171] width 69 height 11
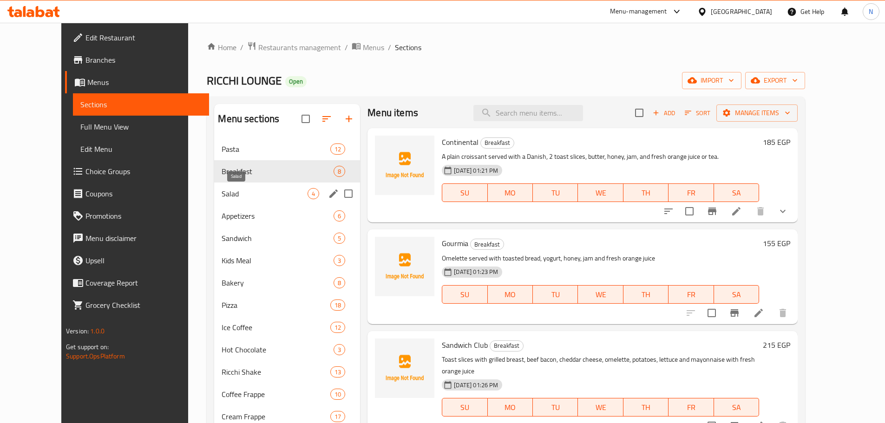
click at [243, 194] on span "Salad" at bounding box center [265, 193] width 86 height 11
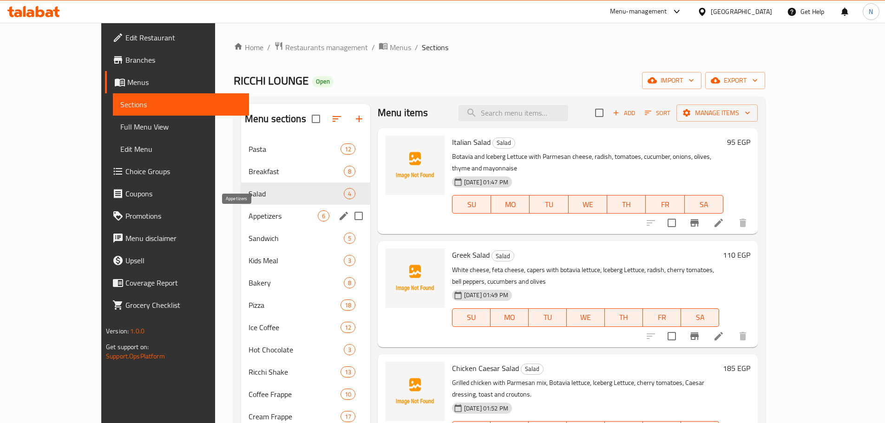
click at [249, 215] on span "Appetizers" at bounding box center [283, 215] width 69 height 11
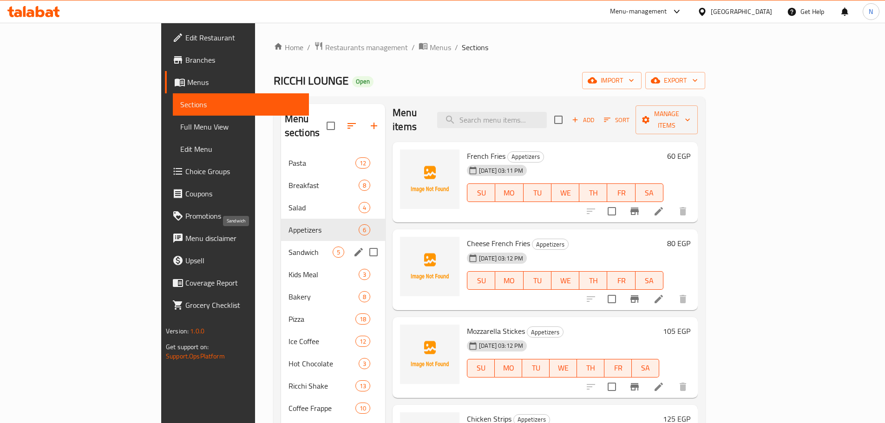
click at [289, 247] on span "Sandwich" at bounding box center [311, 252] width 44 height 11
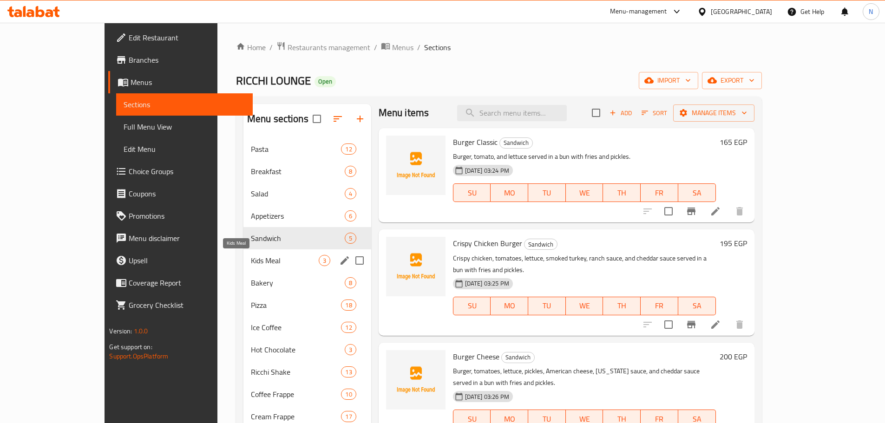
click at [251, 260] on span "Kids Meal" at bounding box center [285, 260] width 68 height 11
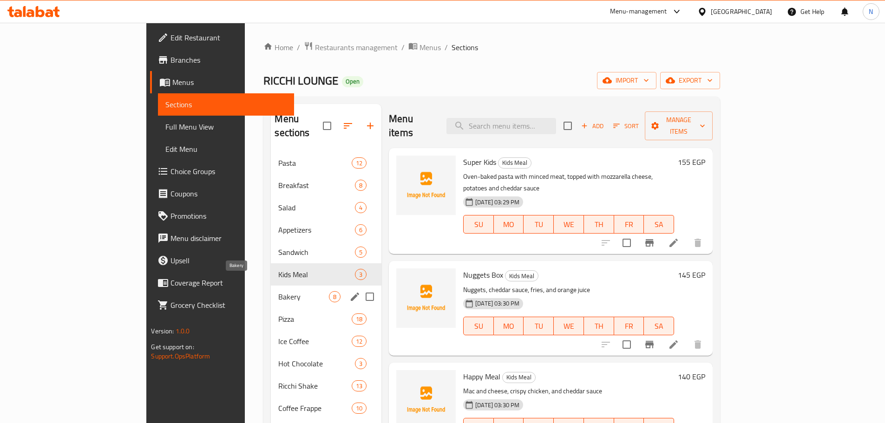
click at [278, 291] on span "Bakery" at bounding box center [303, 296] width 51 height 11
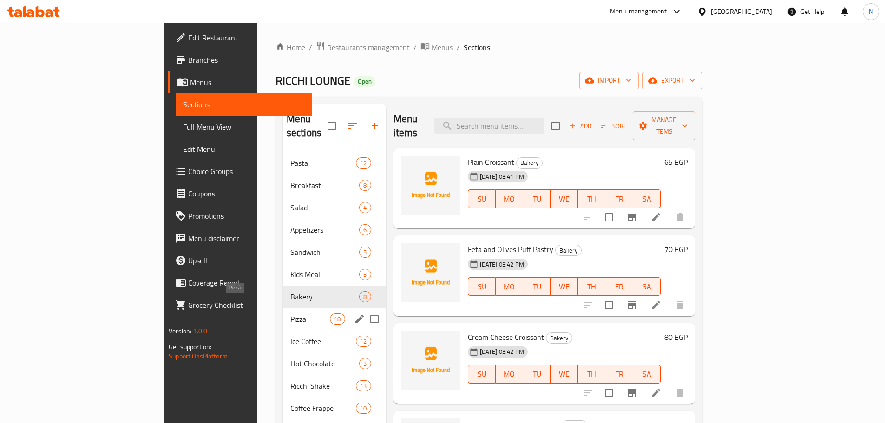
click at [290, 314] on span "Pizza" at bounding box center [309, 319] width 39 height 11
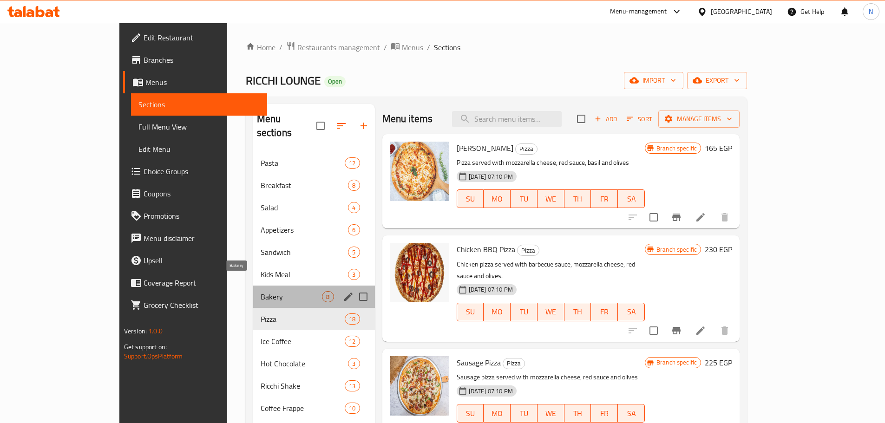
click at [261, 291] on span "Bakery" at bounding box center [292, 296] width 62 height 11
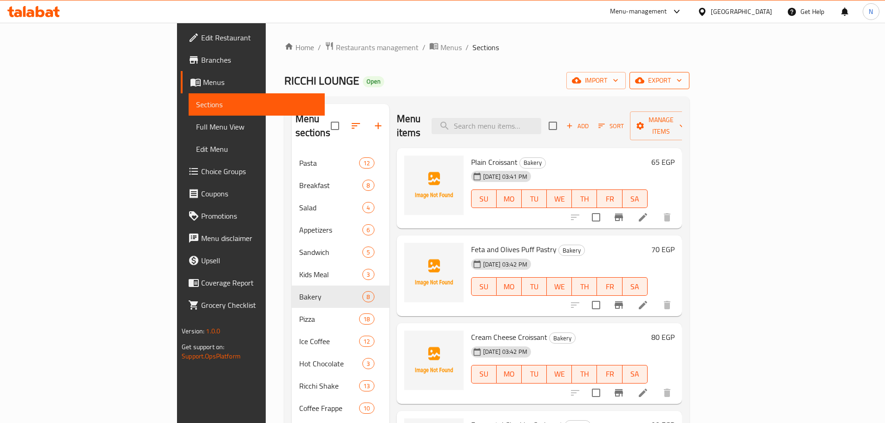
click at [682, 81] on span "export" at bounding box center [659, 81] width 45 height 12
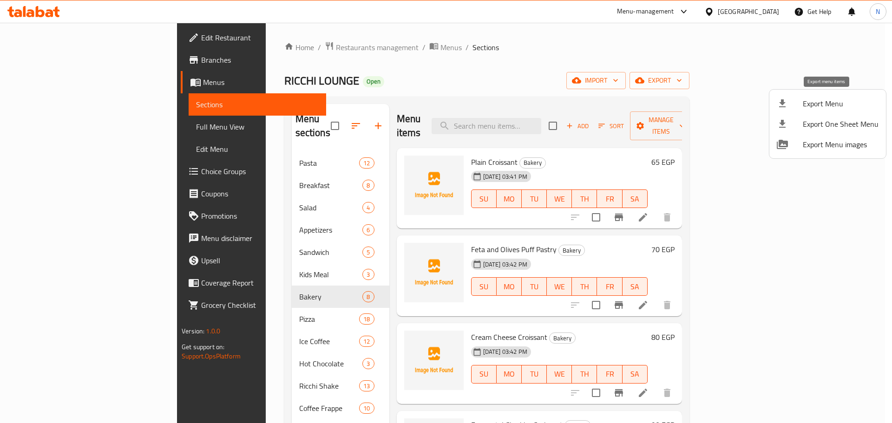
click at [824, 101] on span "Export Menu" at bounding box center [841, 103] width 76 height 11
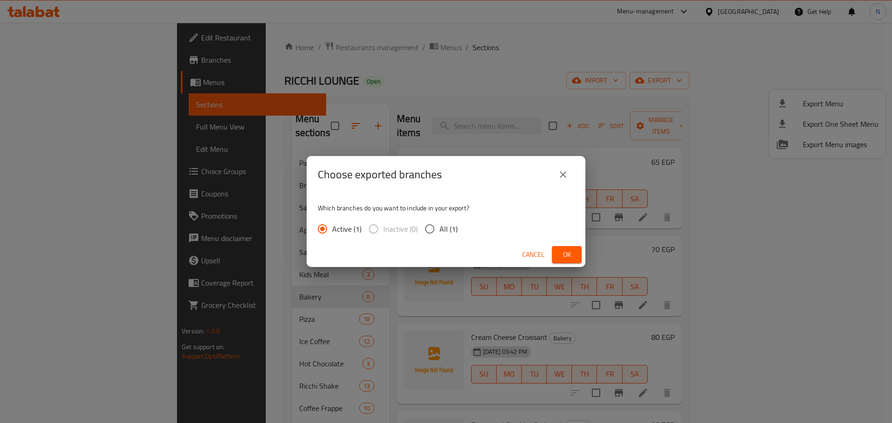
click at [572, 252] on span "Ok" at bounding box center [566, 255] width 15 height 12
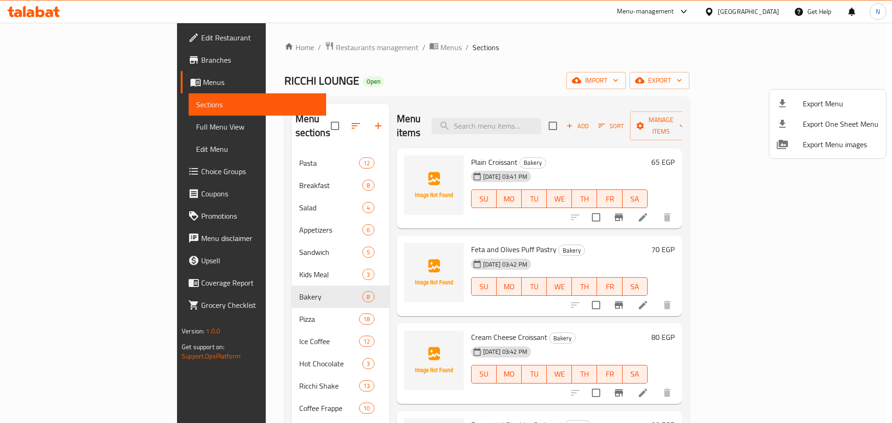
click at [73, 125] on div at bounding box center [446, 211] width 892 height 423
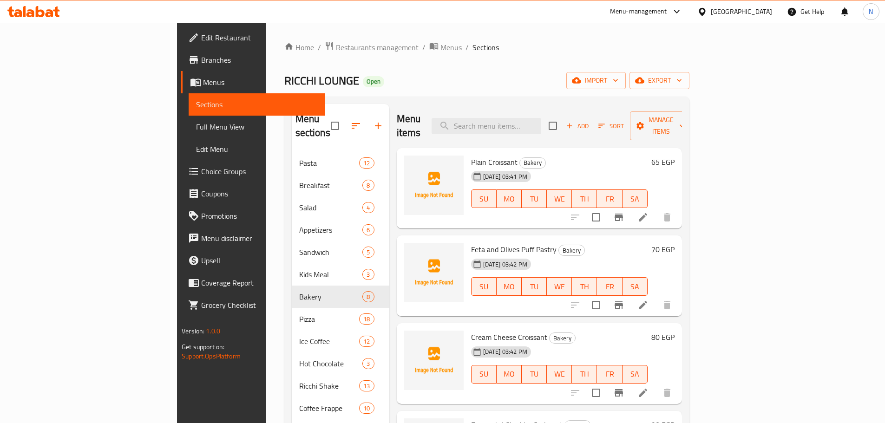
drag, startPoint x: 67, startPoint y: 125, endPoint x: 741, endPoint y: 4, distance: 684.9
click at [196, 125] on span "Full Menu View" at bounding box center [256, 126] width 121 height 11
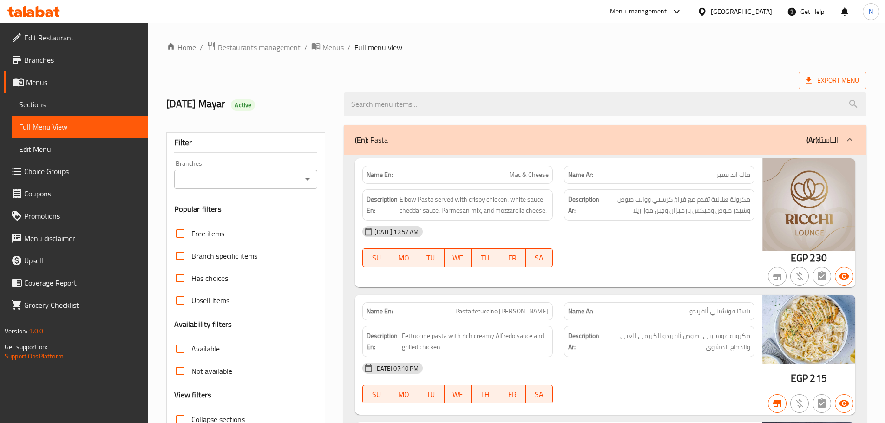
click at [274, 179] on input "Branches" at bounding box center [238, 179] width 123 height 13
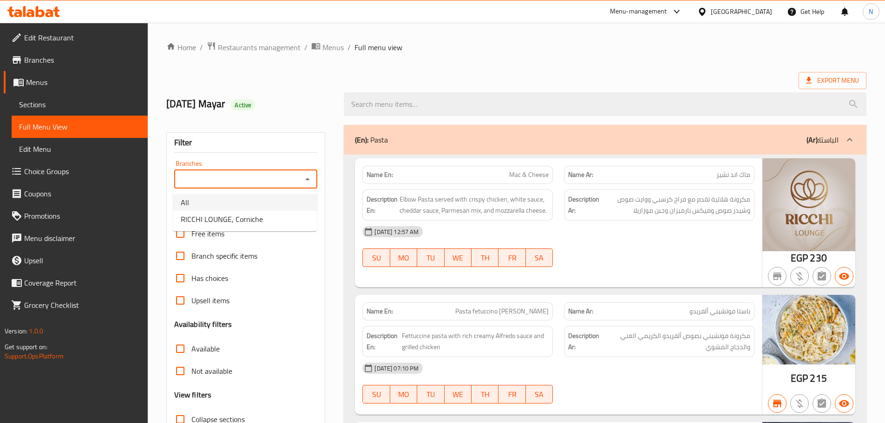
click at [253, 214] on span "RICCHI LOUNGE, Corniche" at bounding box center [222, 219] width 82 height 11
type input "RICCHI LOUNGE, Corniche"
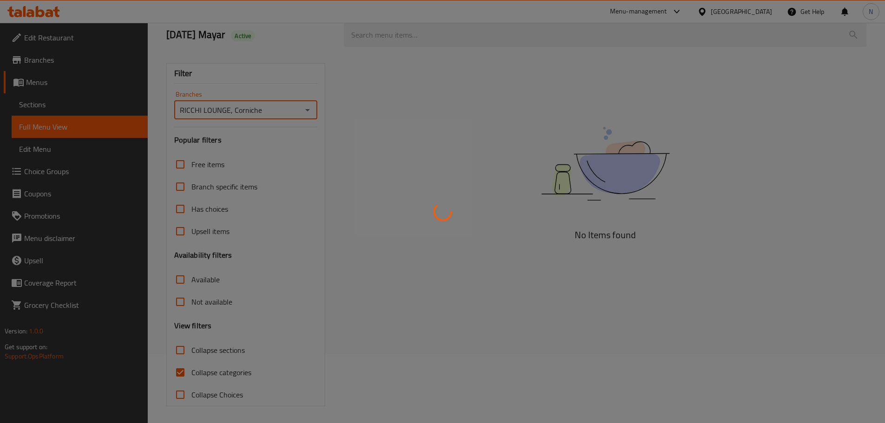
scroll to position [71, 0]
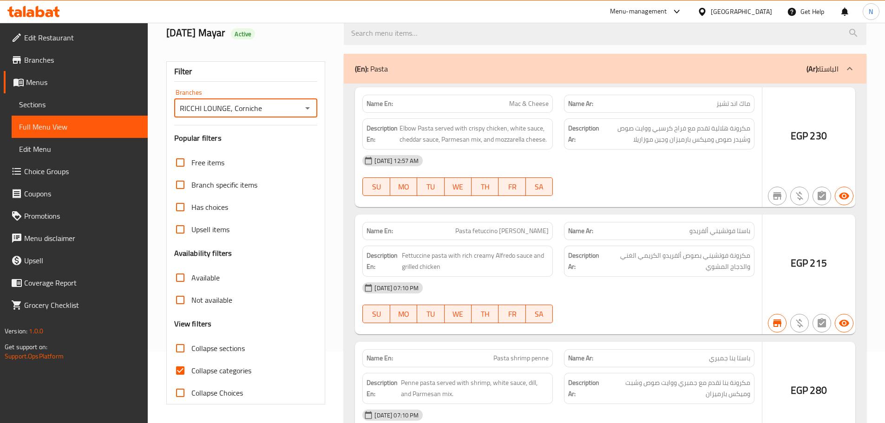
click at [225, 369] on div at bounding box center [442, 211] width 885 height 423
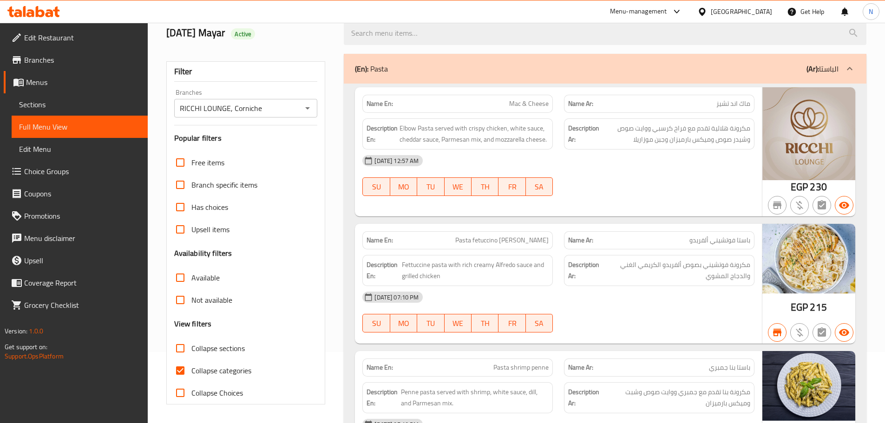
click at [211, 371] on span "Collapse categories" at bounding box center [221, 370] width 60 height 11
click at [191, 371] on input "Collapse categories" at bounding box center [180, 371] width 22 height 22
checkbox input "false"
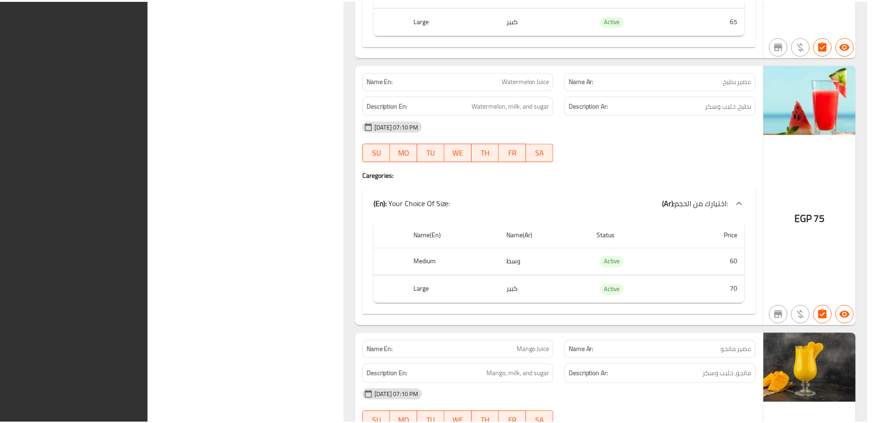
scroll to position [26389, 0]
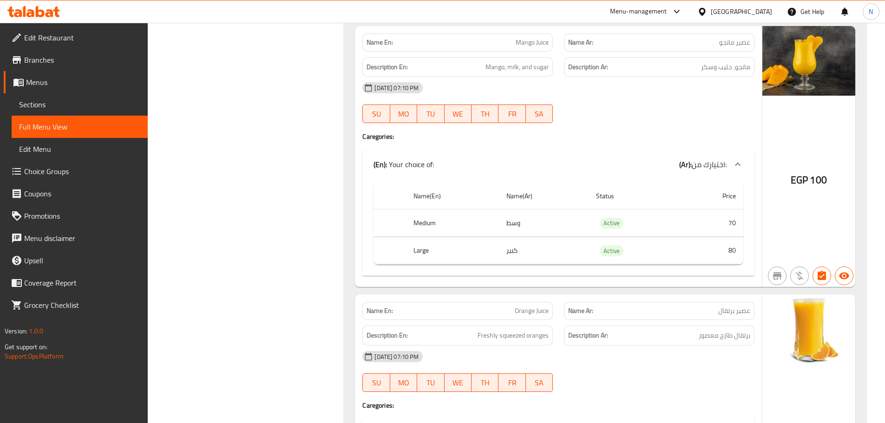
click at [758, 17] on div "[GEOGRAPHIC_DATA]" at bounding box center [735, 11] width 90 height 22
click at [762, 13] on div "[GEOGRAPHIC_DATA]" at bounding box center [741, 12] width 61 height 10
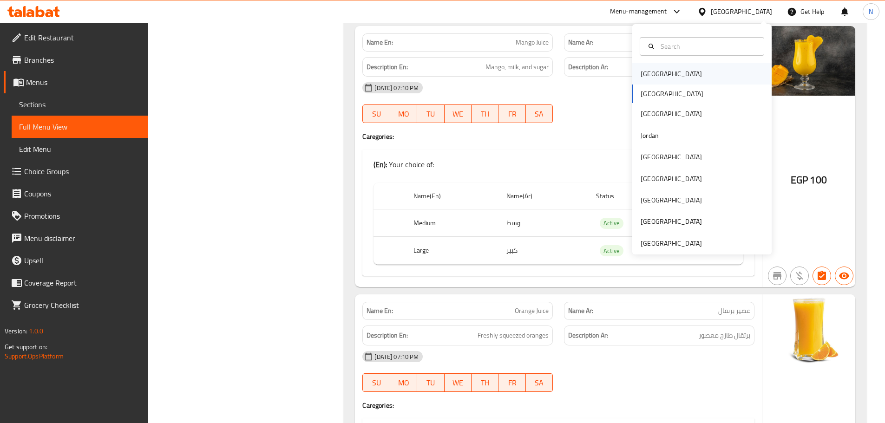
click at [651, 73] on div "[GEOGRAPHIC_DATA]" at bounding box center [671, 74] width 61 height 10
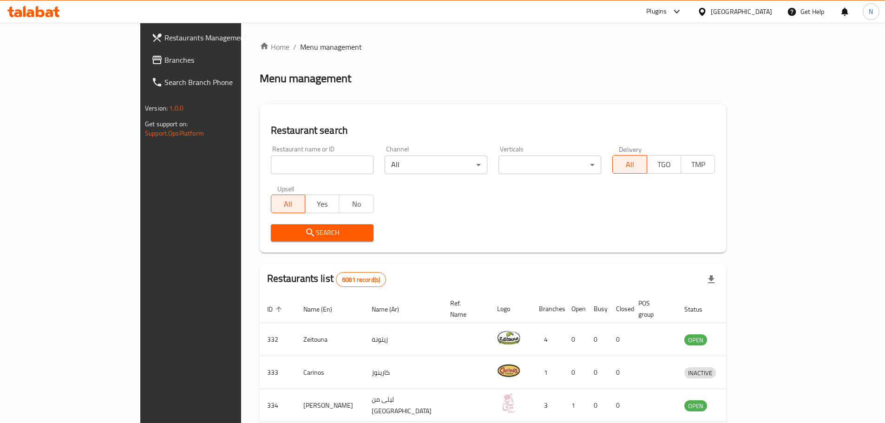
click at [763, 11] on div "[GEOGRAPHIC_DATA]" at bounding box center [741, 12] width 61 height 10
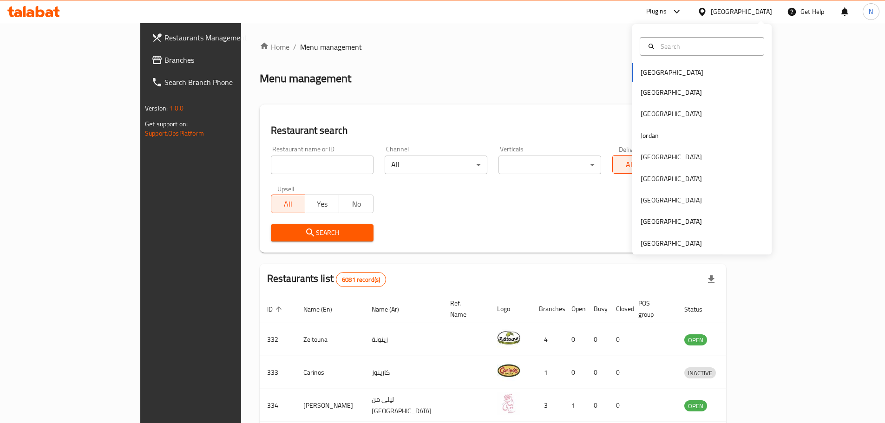
click at [759, 11] on div "[GEOGRAPHIC_DATA]" at bounding box center [741, 12] width 61 height 10
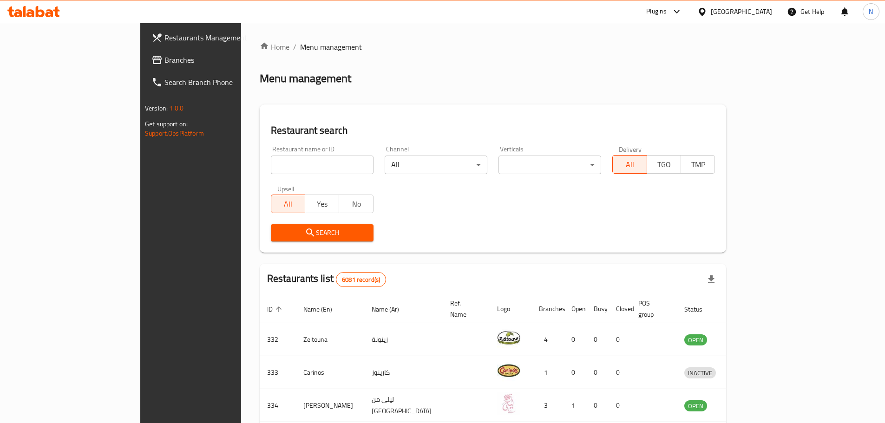
click at [759, 11] on div "[GEOGRAPHIC_DATA]" at bounding box center [741, 12] width 61 height 10
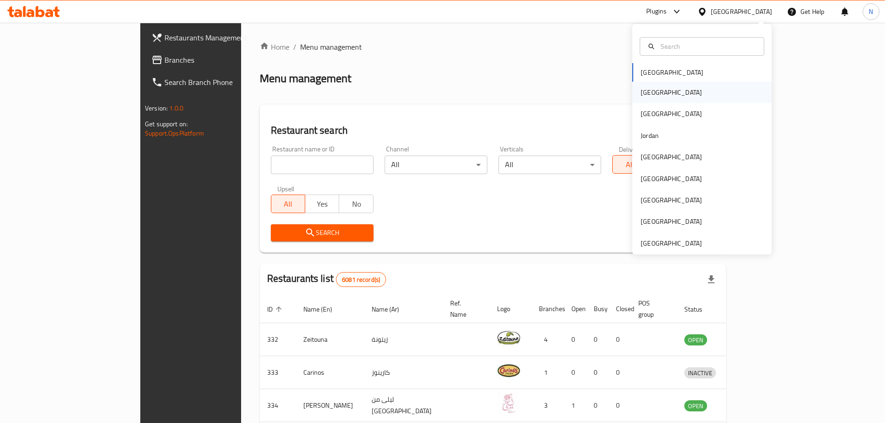
click at [699, 92] on div "[GEOGRAPHIC_DATA]" at bounding box center [701, 92] width 139 height 21
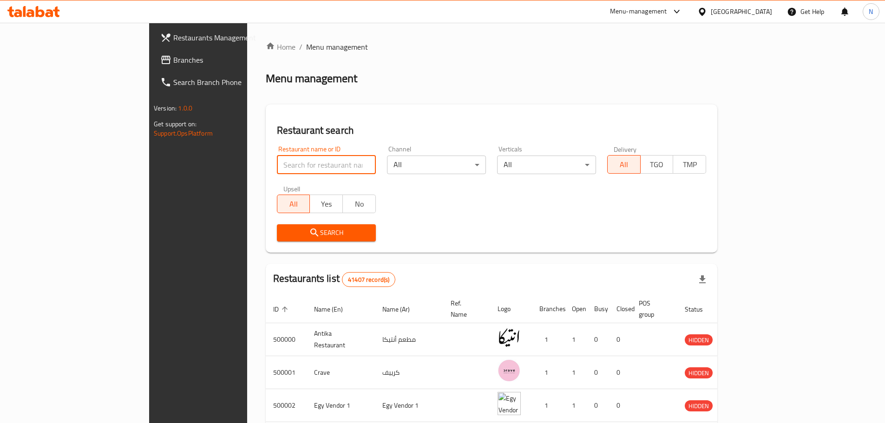
click at [277, 173] on input "search" at bounding box center [326, 165] width 99 height 19
click at [277, 172] on input "search" at bounding box center [326, 165] width 99 height 19
paste input "698725"
type input "698725"
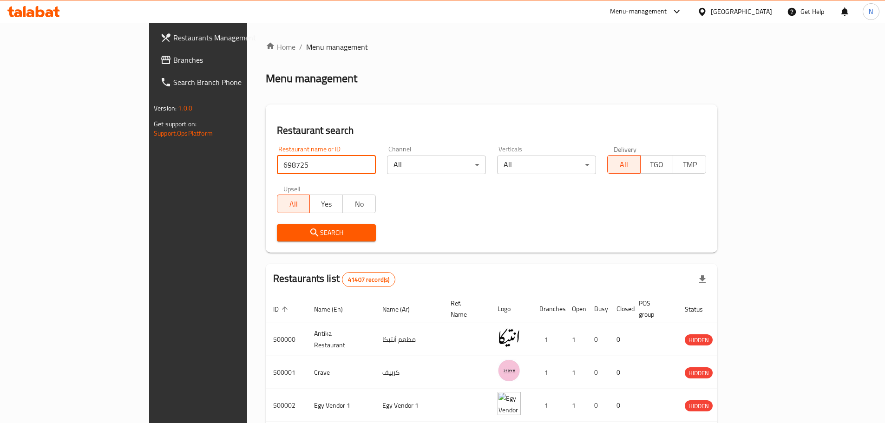
click button "Search" at bounding box center [326, 232] width 99 height 17
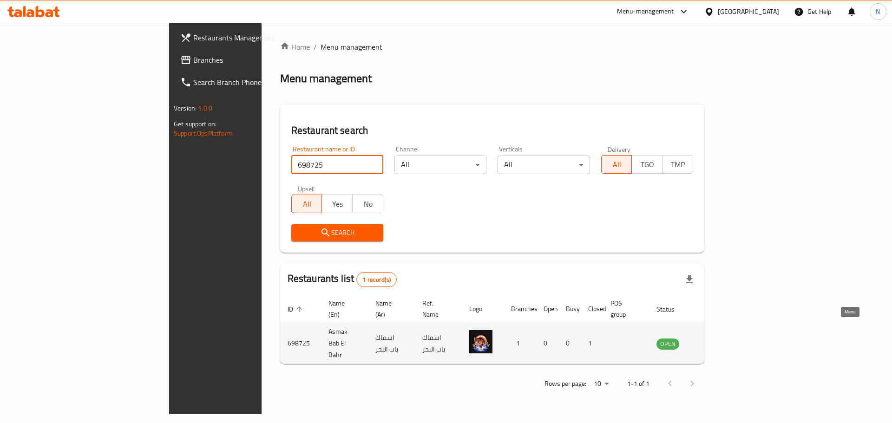
click at [716, 338] on icon "enhanced table" at bounding box center [710, 343] width 11 height 11
